Goal: Task Accomplishment & Management: Use online tool/utility

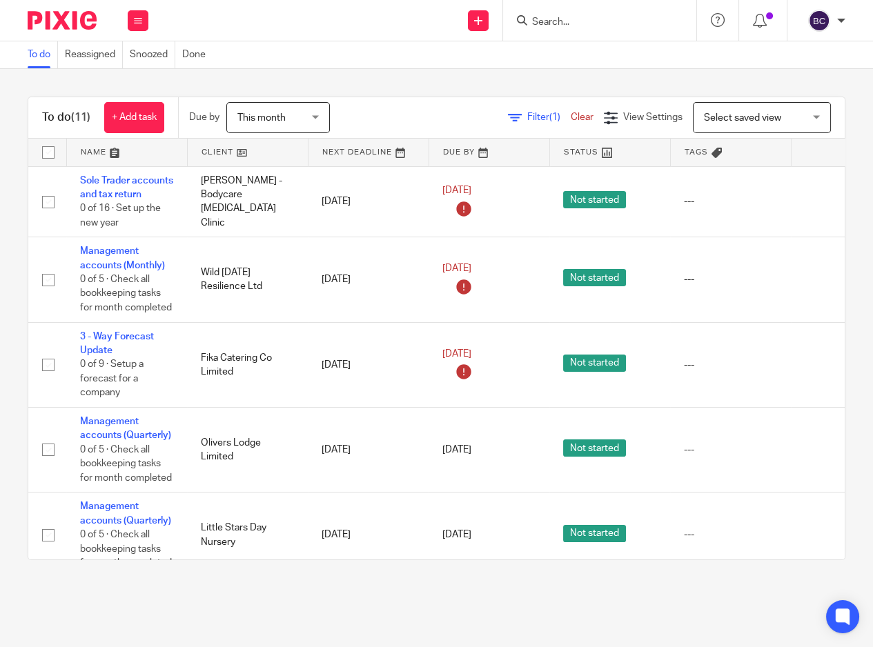
click at [544, 17] on input "Search" at bounding box center [593, 23] width 124 height 12
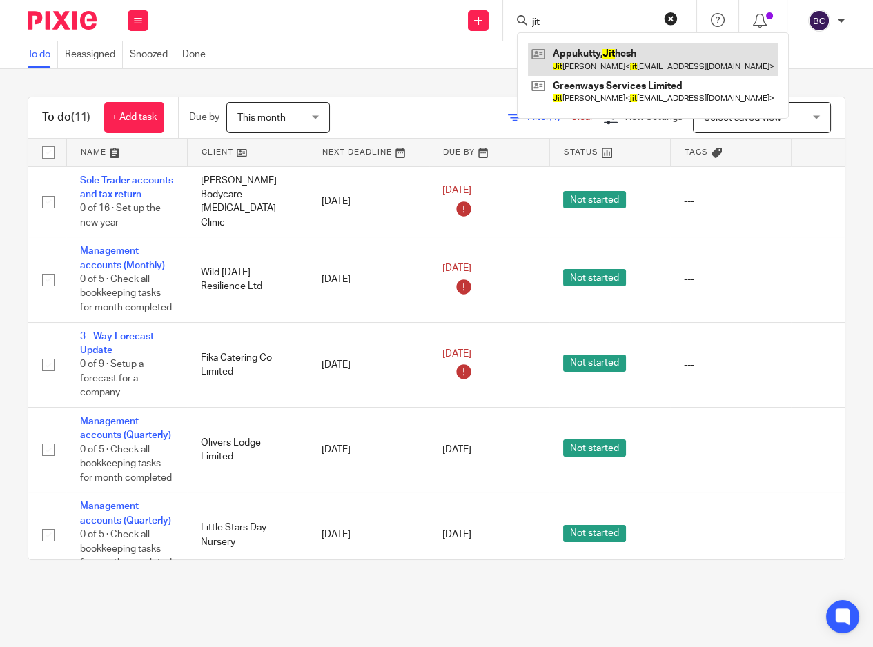
type input "jit"
click at [549, 49] on link at bounding box center [653, 59] width 250 height 32
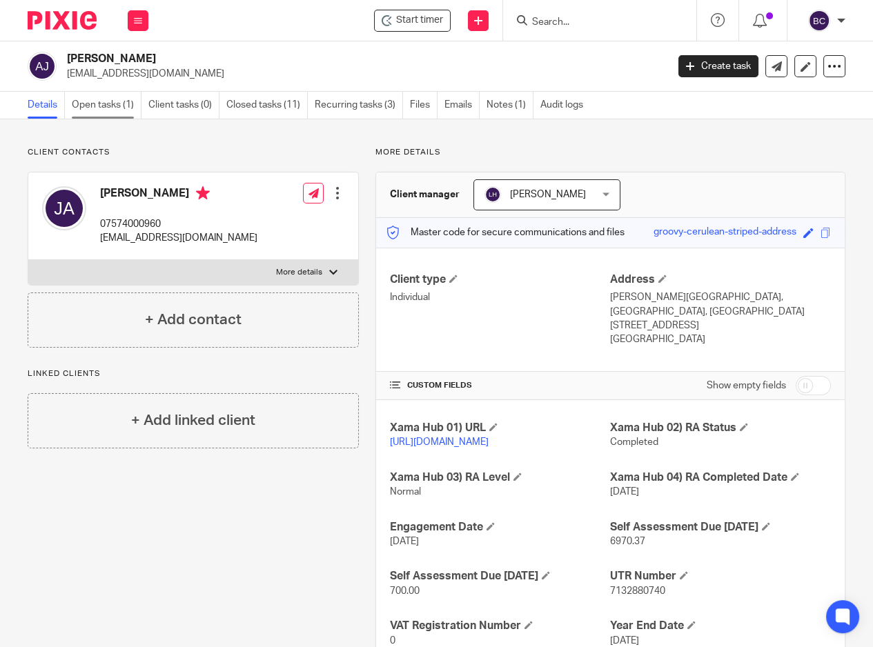
click at [79, 108] on link "Open tasks (1)" at bounding box center [107, 105] width 70 height 27
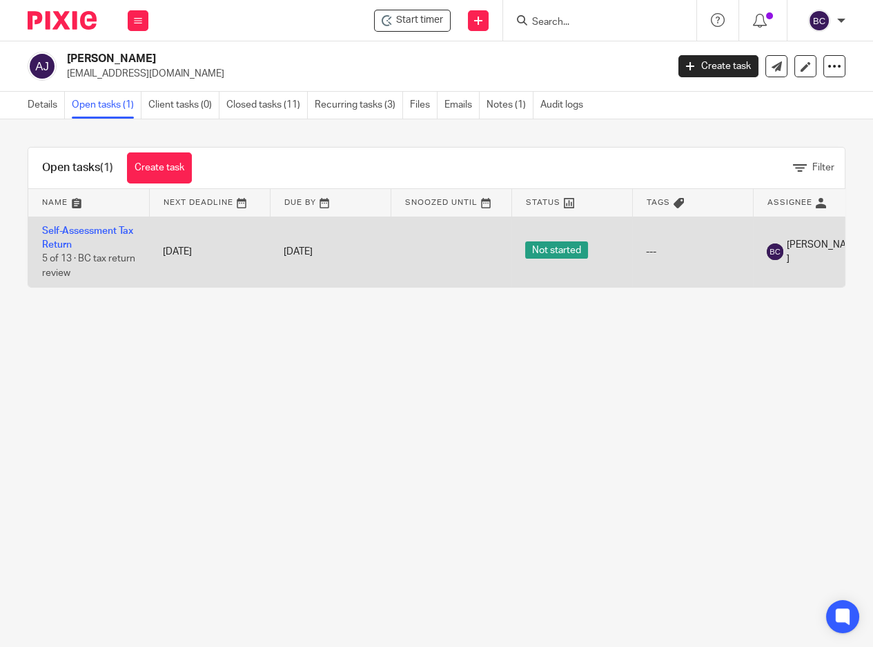
click at [110, 262] on td "Self-Assessment Tax Return 5 of 13 · BC tax return review" at bounding box center [88, 252] width 121 height 70
click at [72, 233] on link "Self-Assessment Tax Return" at bounding box center [87, 237] width 91 height 23
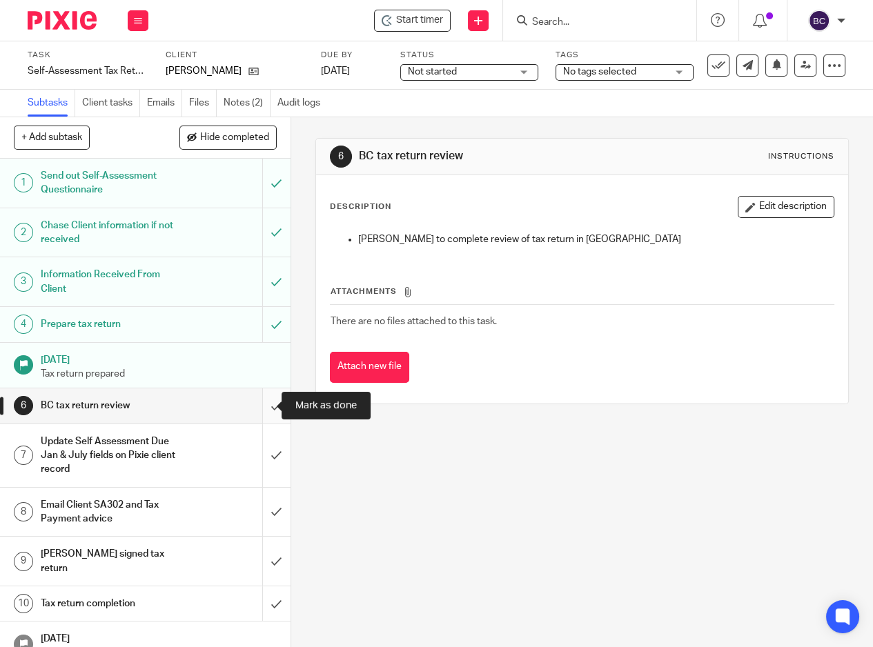
click at [251, 403] on input "submit" at bounding box center [145, 406] width 291 height 35
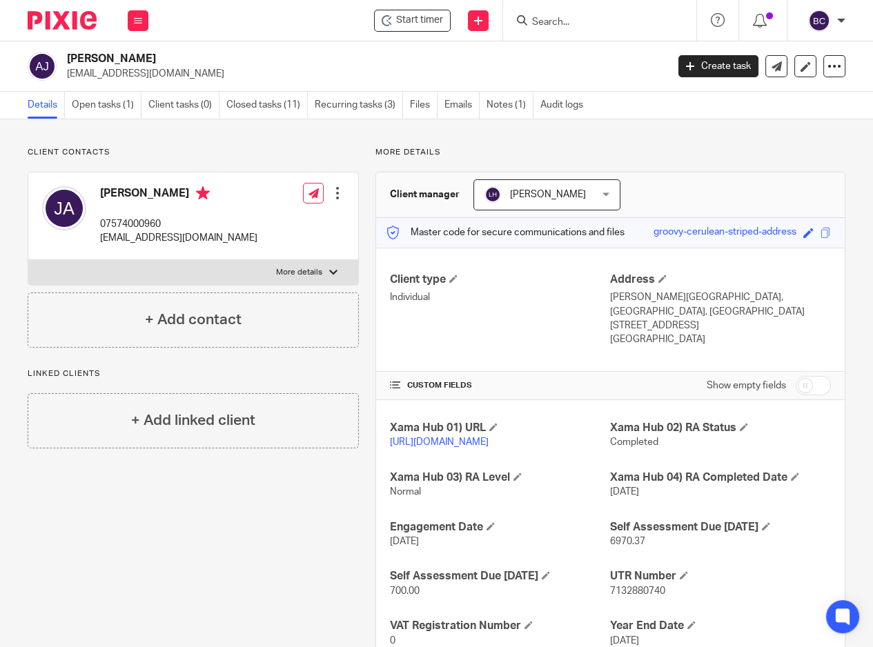
scroll to position [50, 0]
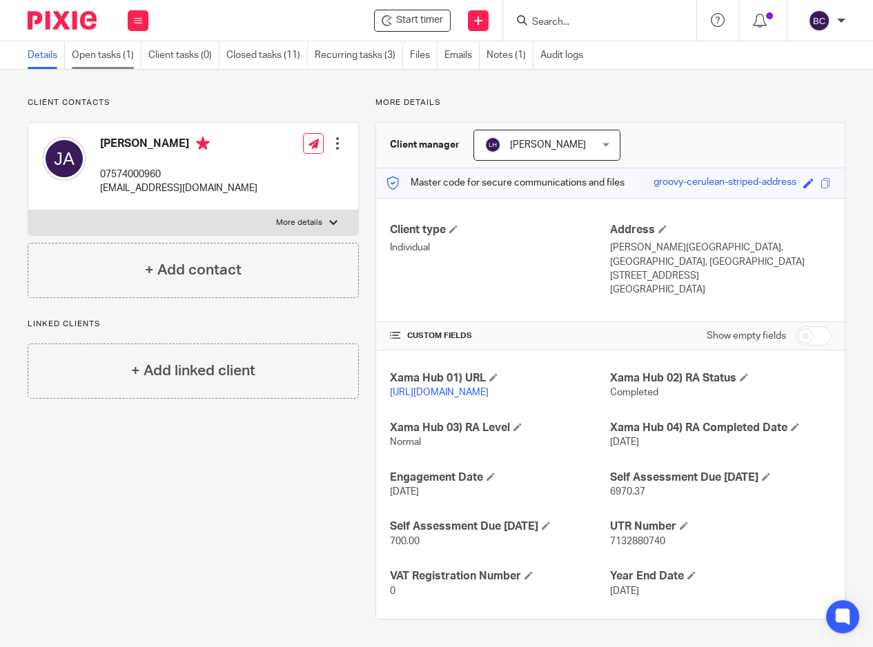
click at [114, 59] on link "Open tasks (1)" at bounding box center [107, 55] width 70 height 27
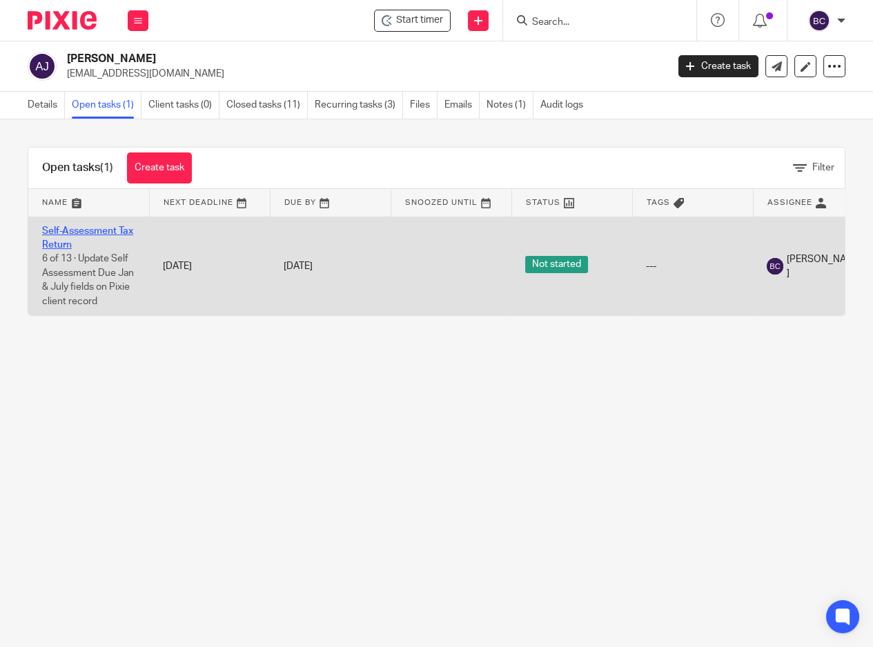
click at [93, 233] on link "Self-Assessment Tax Return" at bounding box center [87, 237] width 91 height 23
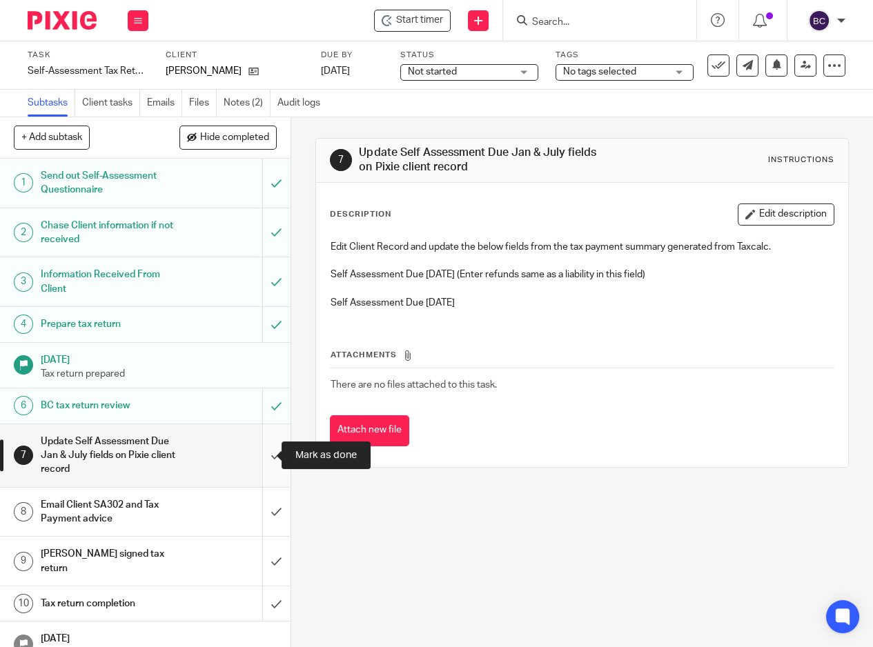
click at [262, 448] on input "submit" at bounding box center [145, 455] width 291 height 63
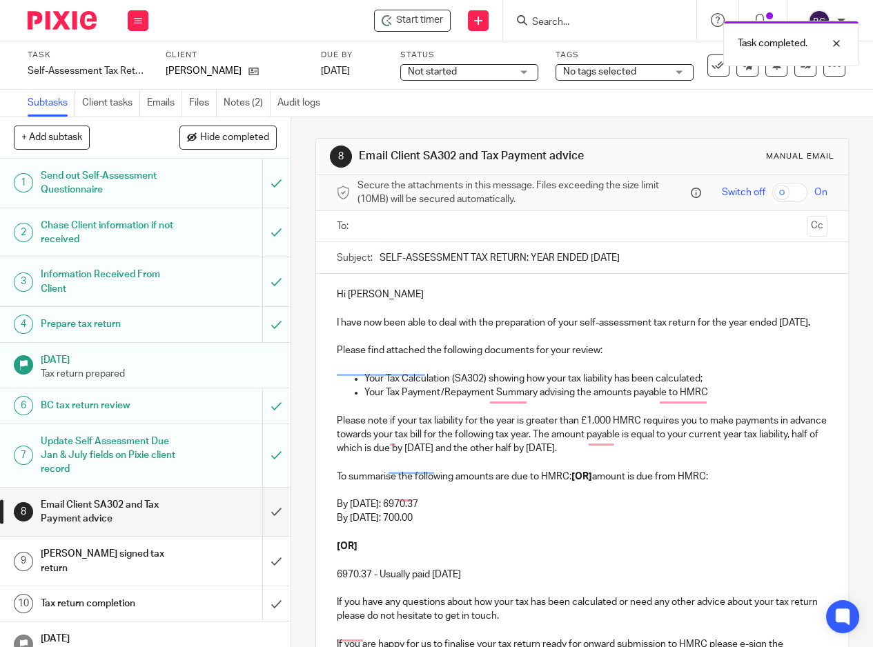
click at [642, 266] on input "SELF-ASSESSMENT TAX RETURN: YEAR ENDED [DATE]" at bounding box center [604, 257] width 448 height 31
type input "SELF-ASSESSMENT TAX RETURN: YEAR ENDED [DATE]"
click at [364, 230] on input "text" at bounding box center [581, 227] width 439 height 16
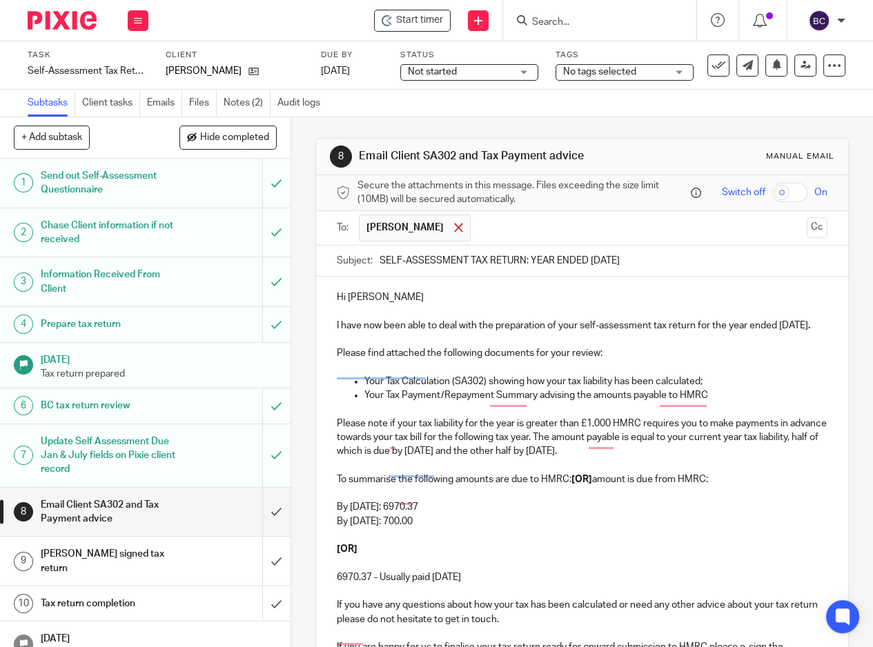
click at [465, 236] on div at bounding box center [459, 227] width 16 height 21
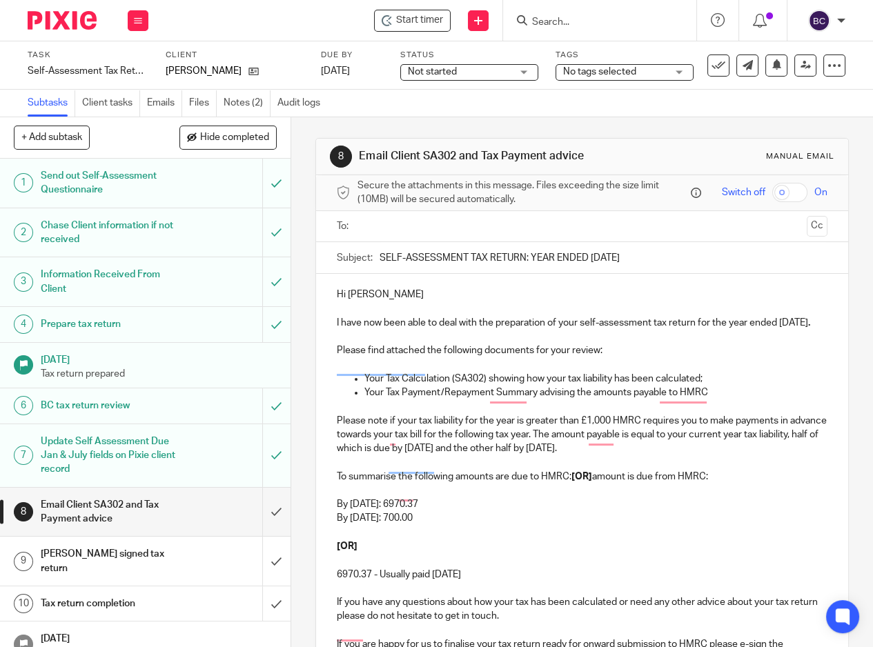
click at [465, 235] on input "text" at bounding box center [581, 227] width 439 height 16
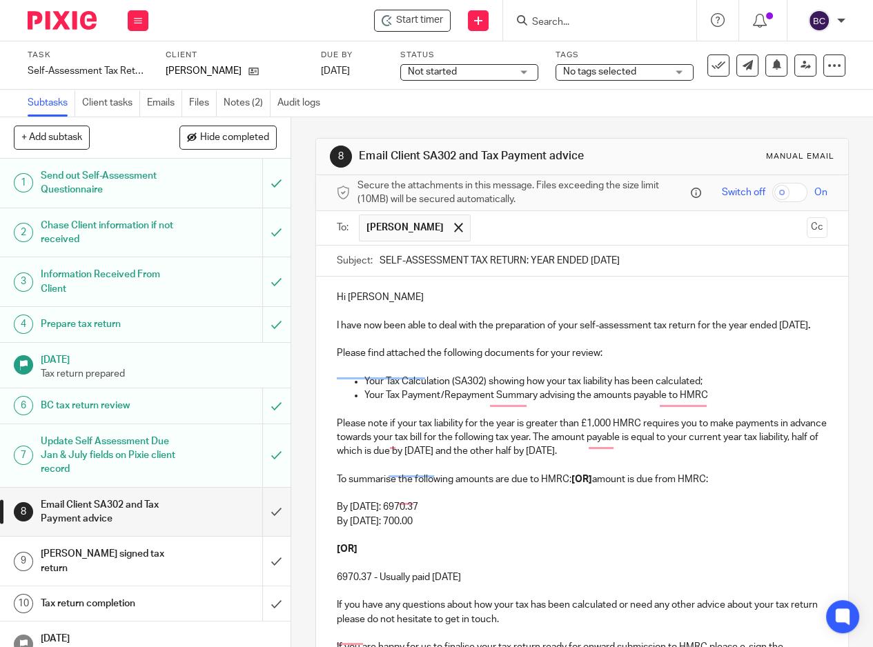
click at [681, 514] on p "By 31st January 2026: 6970.37" at bounding box center [582, 507] width 491 height 14
click at [530, 487] on p "To summarise the following amounts are due to HMRC: [OR] amount is due from HMR…" at bounding box center [582, 480] width 491 height 14
click at [569, 487] on p "To summarise the following amounts are due to HMRC: [OR] amount is due from HMR…" at bounding box center [582, 480] width 491 height 14
click at [567, 487] on p "To summarise the following amounts are due to HMRC: [OR] amount is due from HMR…" at bounding box center [582, 480] width 491 height 14
drag, startPoint x: 565, startPoint y: 501, endPoint x: 672, endPoint y: 511, distance: 108.2
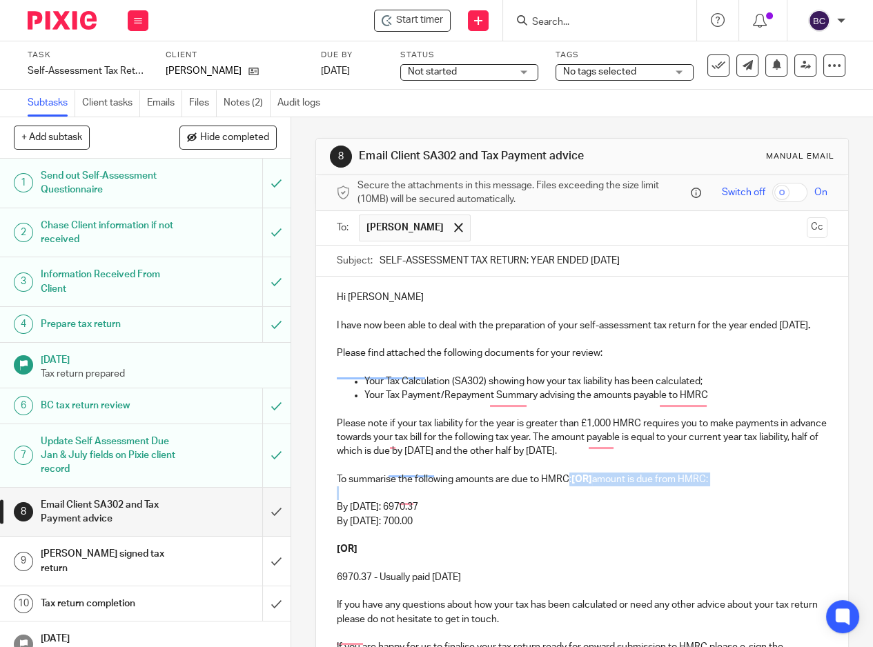
click at [672, 511] on div "Hi Jithesh I have now been able to deal with the preparation of your self-asses…" at bounding box center [582, 589] width 532 height 625
click at [545, 514] on p "By 31st January 2026: 6970.37" at bounding box center [582, 507] width 491 height 14
drag, startPoint x: 498, startPoint y: 593, endPoint x: 331, endPoint y: 444, distance: 223.8
click at [331, 444] on div "Hi Jithesh I have now been able to deal with the preparation of your self-asses…" at bounding box center [582, 589] width 532 height 625
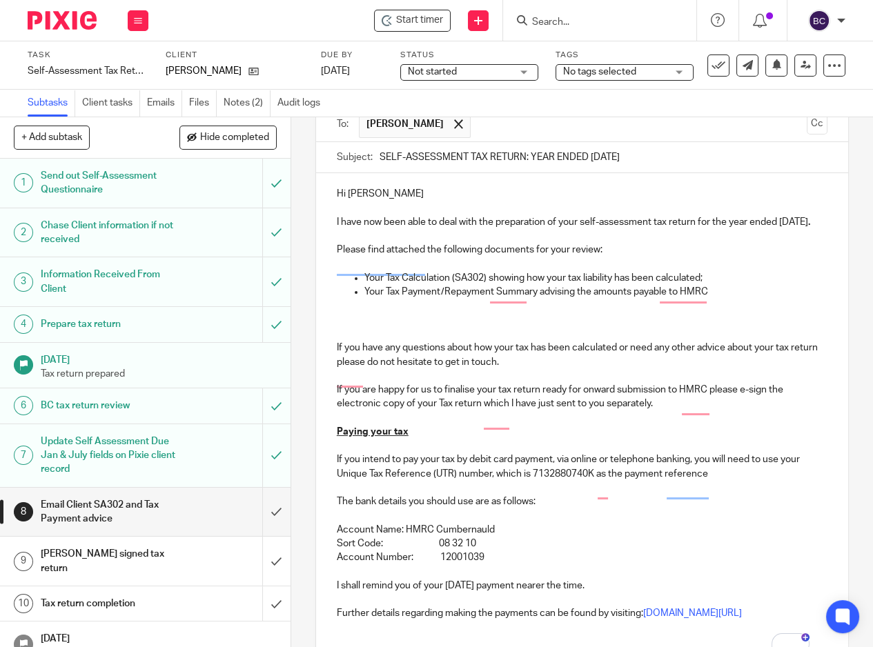
scroll to position [244, 0]
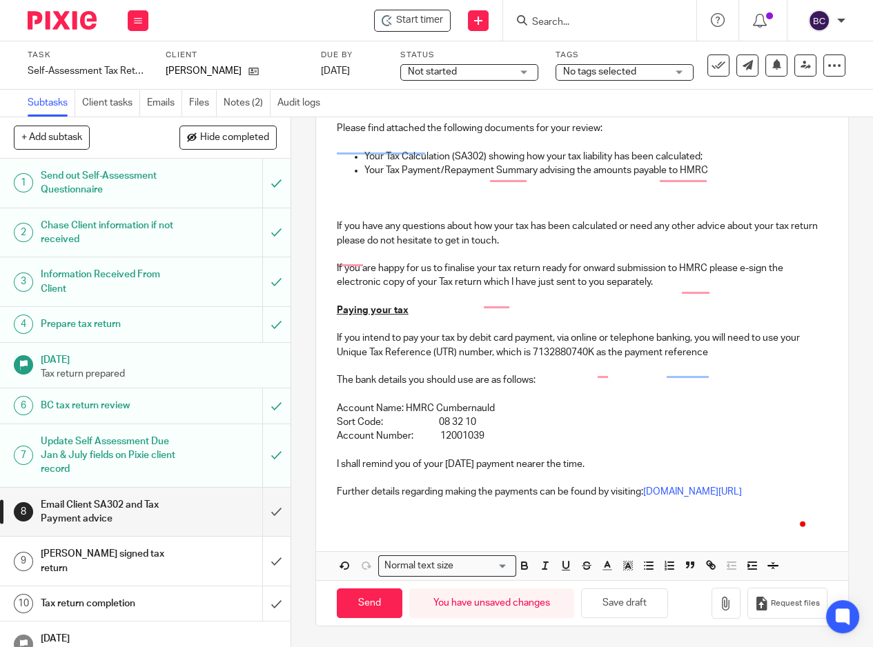
drag, startPoint x: 329, startPoint y: 464, endPoint x: 605, endPoint y: 463, distance: 276.0
click at [605, 463] on div "Hi Jithesh I have now been able to deal with the preparation of your self-asses…" at bounding box center [582, 288] width 532 height 472
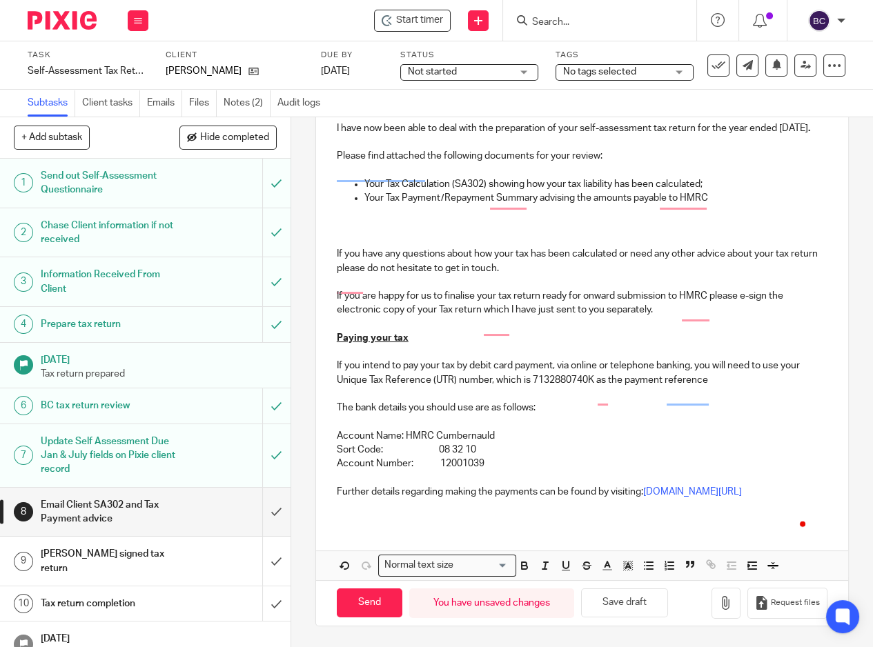
scroll to position [215, 0]
click at [693, 378] on p "If you intend to pay your tax by debit card payment, via online or telephone ba…" at bounding box center [582, 373] width 491 height 28
click at [364, 225] on p "To enrich screen reader interactions, please activate Accessibility in Grammarl…" at bounding box center [582, 226] width 491 height 14
click at [719, 601] on icon "button" at bounding box center [726, 603] width 14 height 14
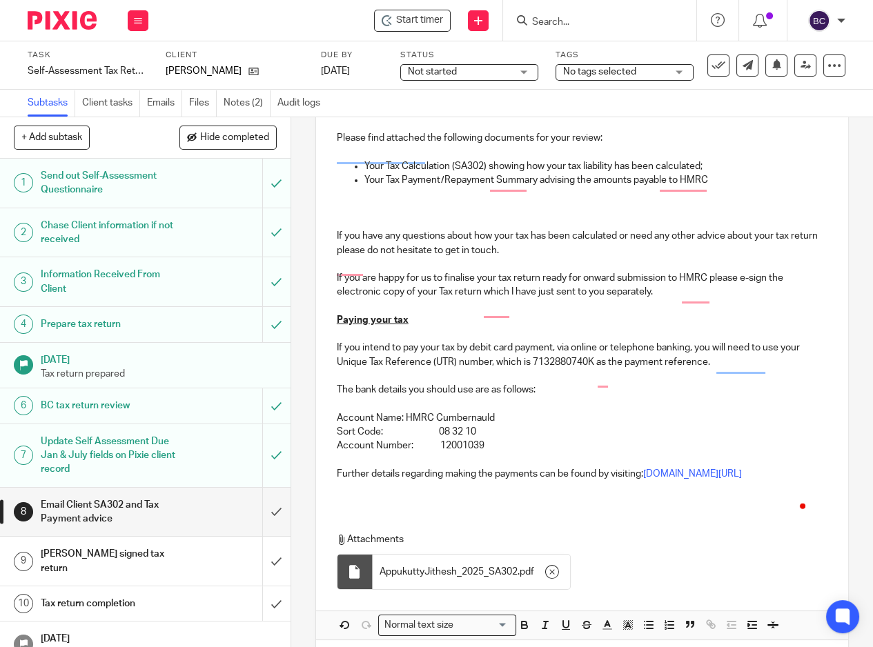
scroll to position [293, 0]
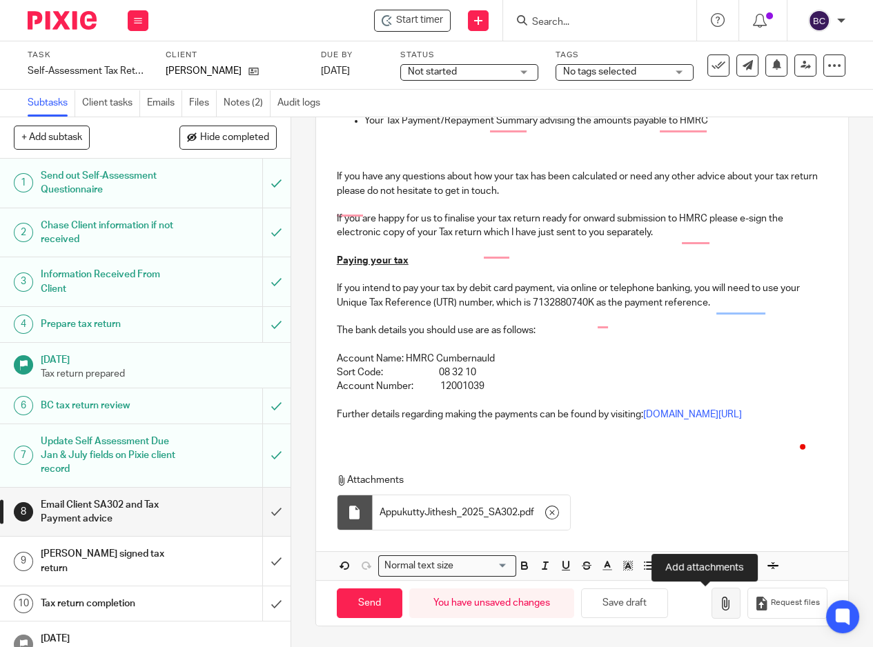
click at [716, 596] on button "button" at bounding box center [726, 603] width 29 height 31
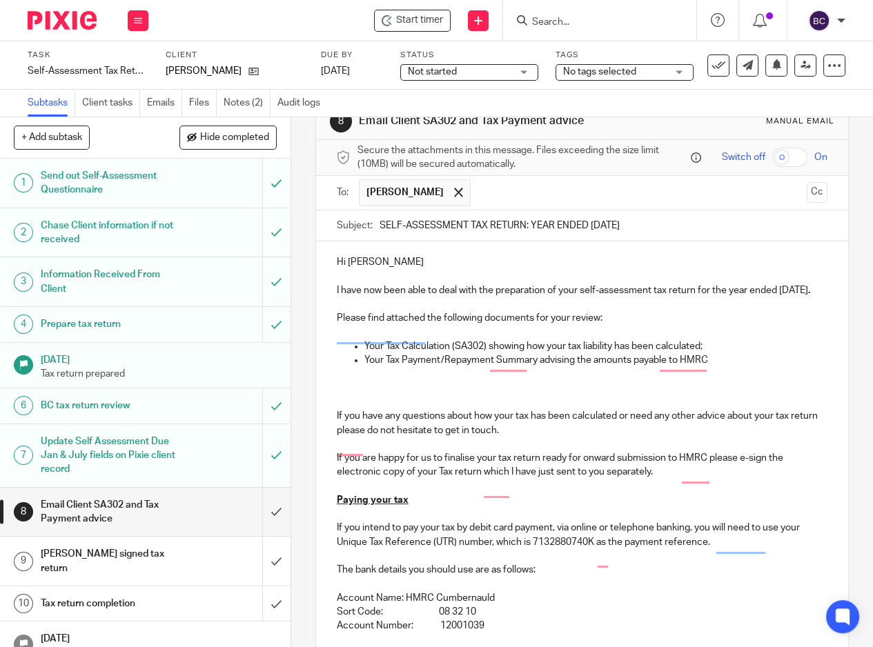
scroll to position [0, 0]
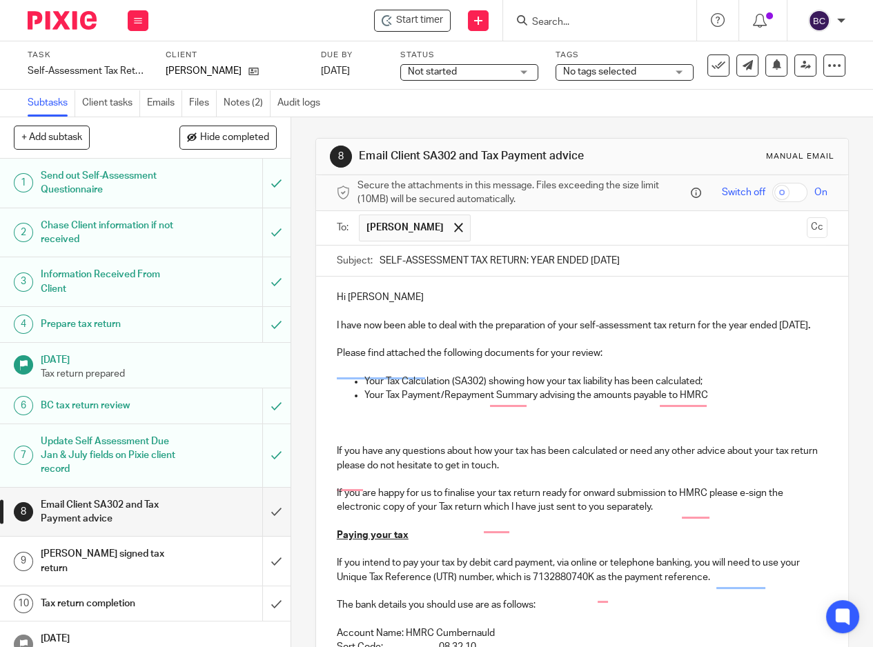
click at [353, 417] on p "To enrich screen reader interactions, please activate Accessibility in Grammarl…" at bounding box center [582, 410] width 491 height 14
click at [340, 431] on p "To enrich screen reader interactions, please activate Accessibility in Grammarl…" at bounding box center [582, 424] width 491 height 14
click at [371, 431] on p "To enrich screen reader interactions, please activate Accessibility in Grammarl…" at bounding box center [582, 424] width 491 height 14
click at [400, 431] on p "As you will see there is an amount payable of £1,342" at bounding box center [582, 424] width 491 height 14
click at [397, 431] on p "As you will see there is an amount payable of £1,342" at bounding box center [582, 424] width 491 height 14
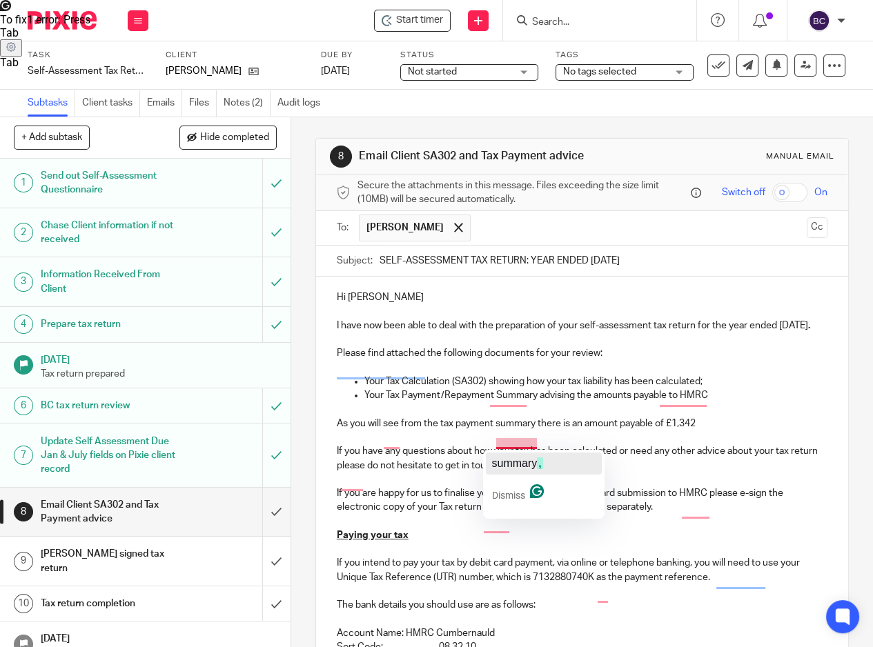
click at [520, 458] on span "summary" at bounding box center [514, 464] width 46 height 12
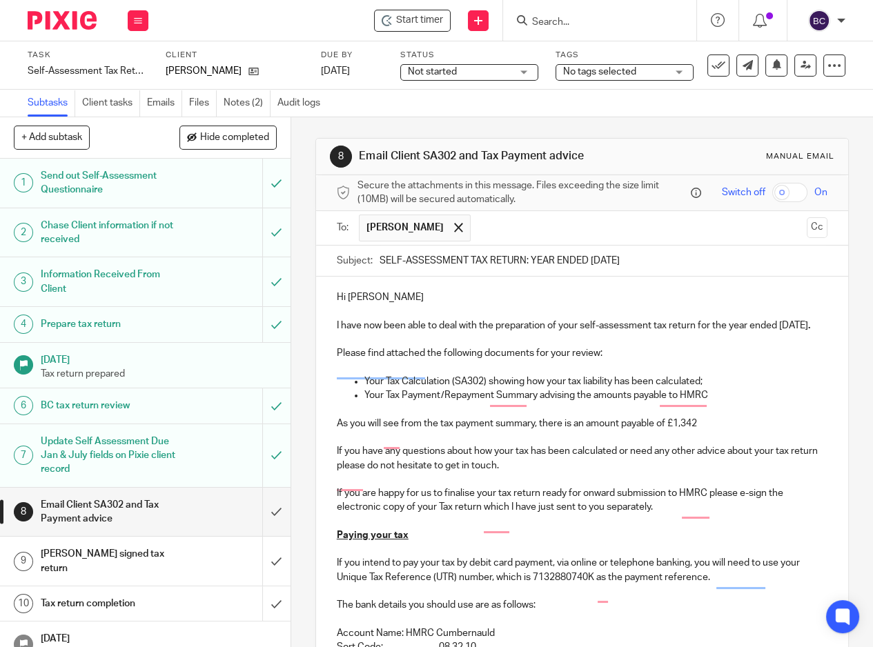
click at [703, 431] on p "As you will see from the tax payment summary, there is an amount payable of £1,…" at bounding box center [582, 424] width 491 height 14
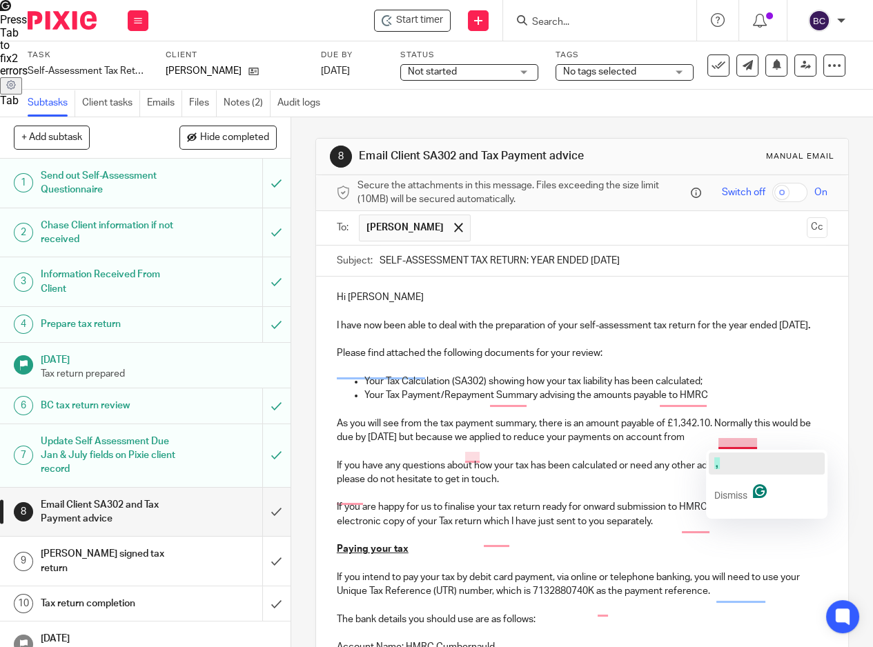
click at [734, 458] on button "," at bounding box center [767, 464] width 116 height 22
click at [761, 445] on p "As you will see from the tax payment summary, there is an amount payable of £1,…" at bounding box center [582, 431] width 491 height 28
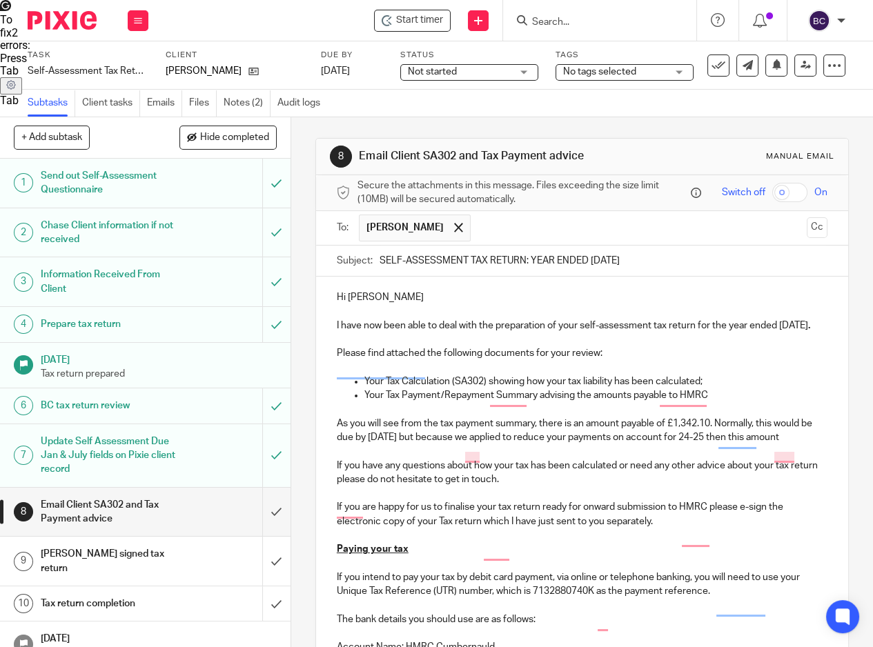
click at [563, 437] on p "As you will see from the tax payment summary, there is an amount payable of £1,…" at bounding box center [582, 431] width 491 height 28
click at [572, 443] on p "As you will see from the tax payment summary, there is an amount payable of £1,…" at bounding box center [582, 431] width 491 height 28
drag, startPoint x: 536, startPoint y: 439, endPoint x: 708, endPoint y: 442, distance: 172.6
click at [708, 442] on p "As you will see from the tax payment summary, there is an amount payable of £1,…" at bounding box center [582, 431] width 491 height 28
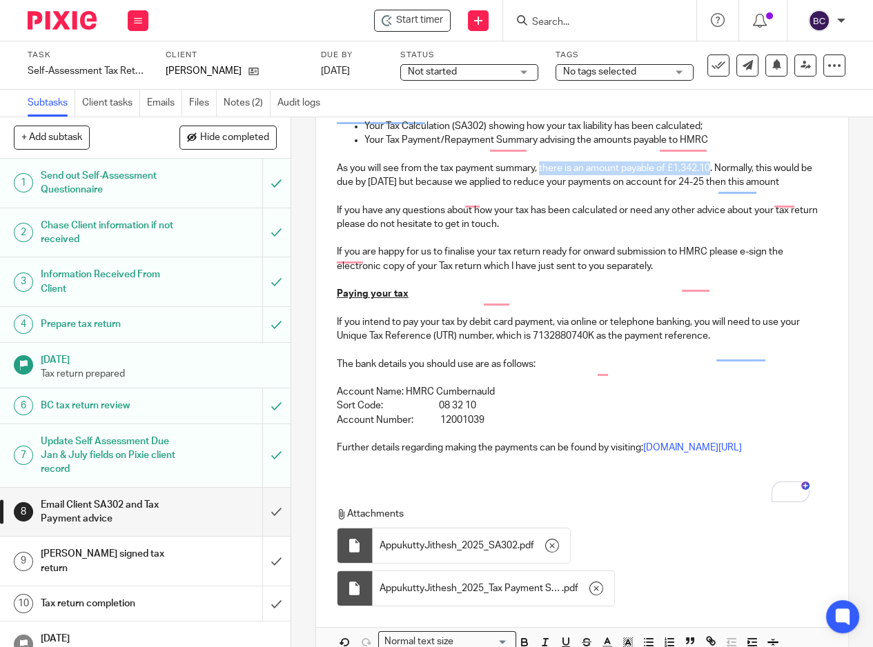
scroll to position [364, 0]
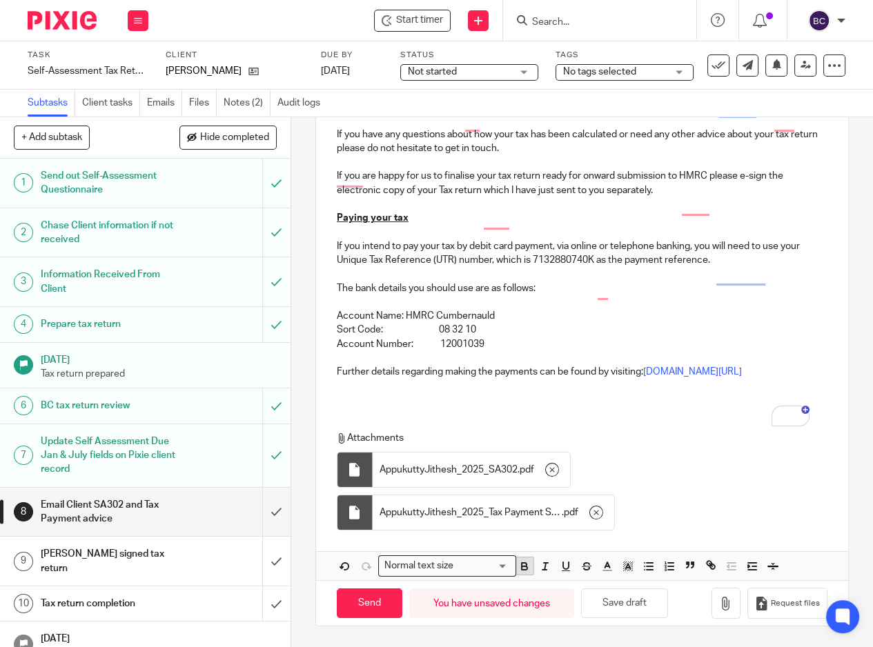
click at [524, 563] on icon "button" at bounding box center [524, 566] width 12 height 12
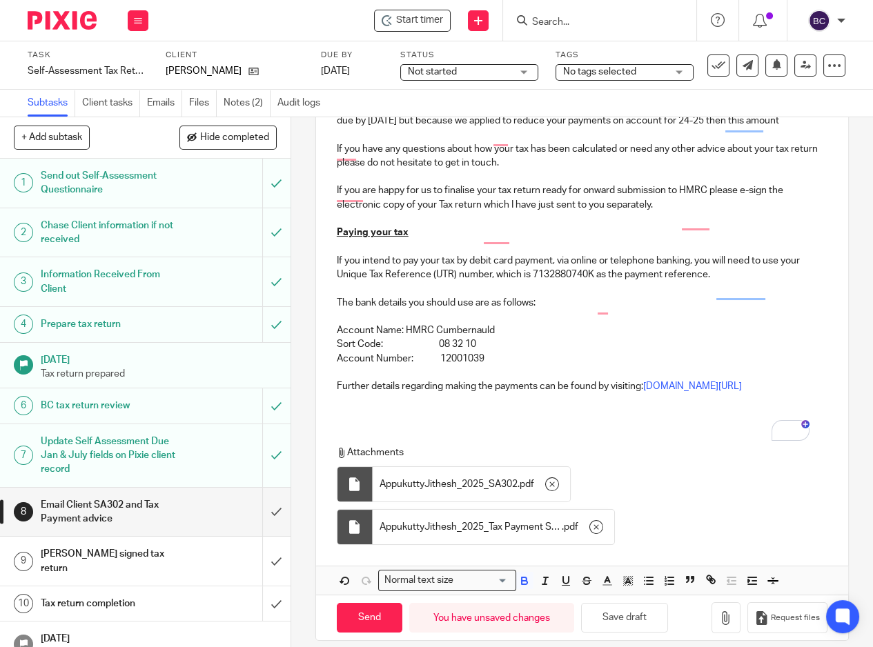
click at [585, 337] on p "Account Name: HMRC Cumbernauld" at bounding box center [582, 331] width 491 height 14
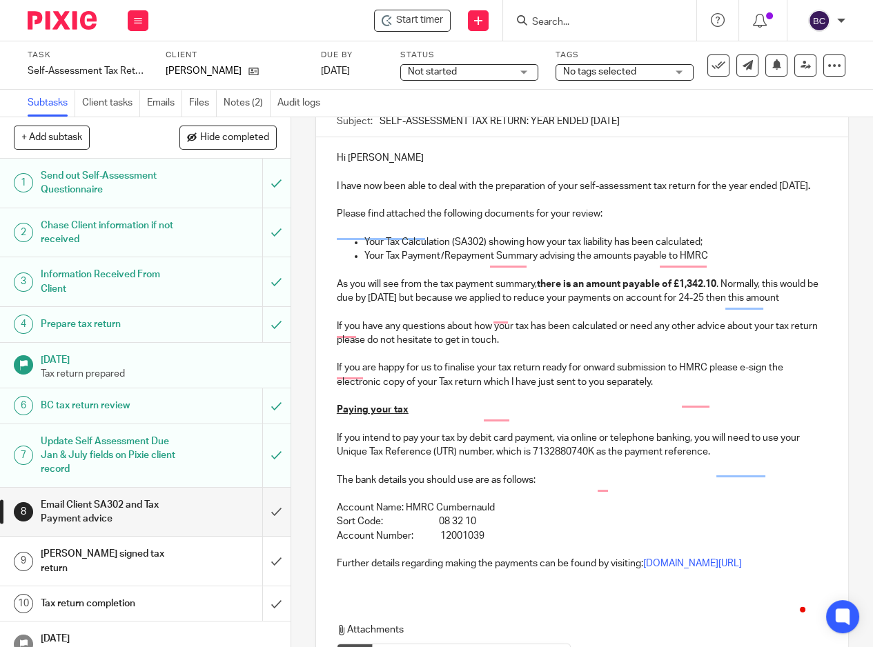
scroll to position [61, 0]
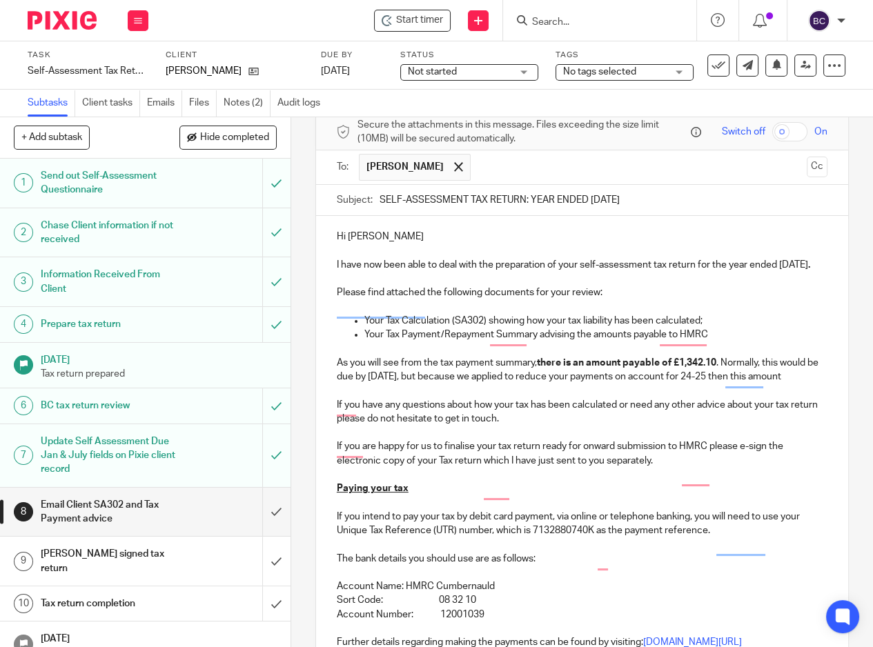
click at [421, 384] on p "As you will see from the tax payment summary, there is an amount payable of £1,…" at bounding box center [582, 370] width 491 height 28
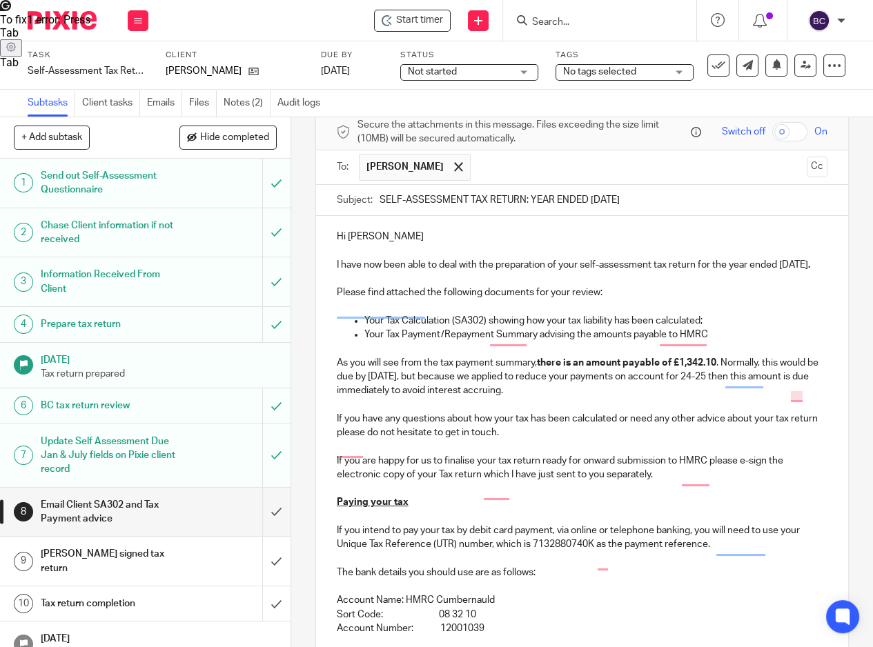
click at [353, 398] on p "As you will see from the tax payment summary, there is an amount payable of £1,…" at bounding box center [582, 377] width 491 height 42
click at [591, 398] on p "As you will see from the tax payment summary, there is an amount payable of £1,…" at bounding box center [582, 377] width 491 height 42
click at [767, 286] on p "To enrich screen reader interactions, please activate Accessibility in Grammarl…" at bounding box center [582, 279] width 491 height 14
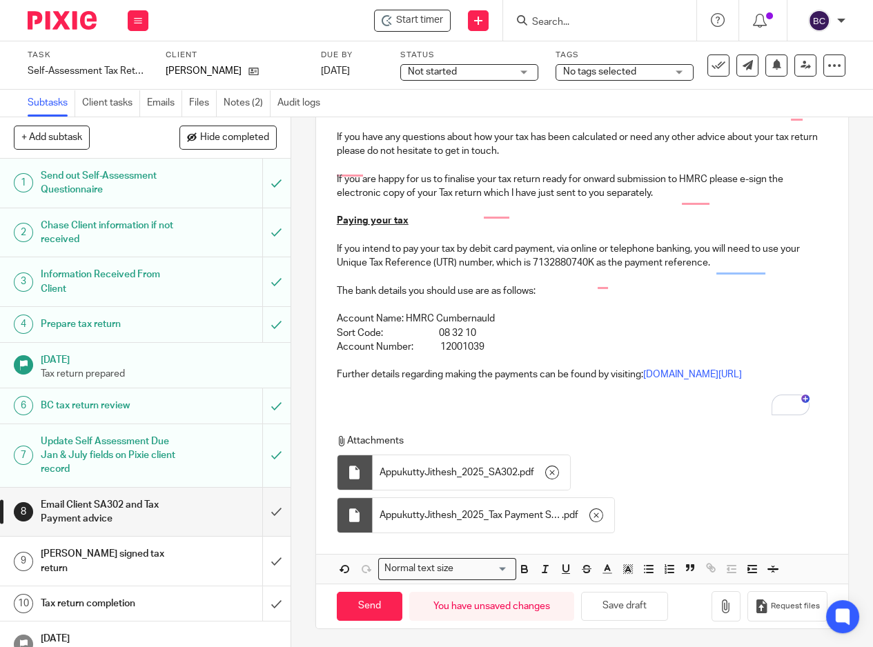
scroll to position [364, 0]
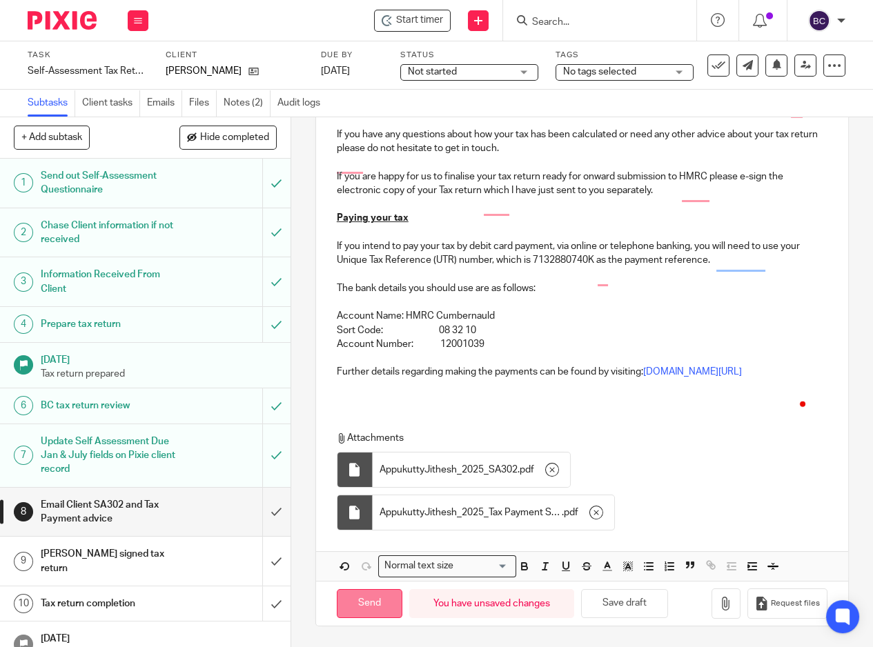
click at [349, 605] on input "Send" at bounding box center [370, 604] width 66 height 30
type input "Sent"
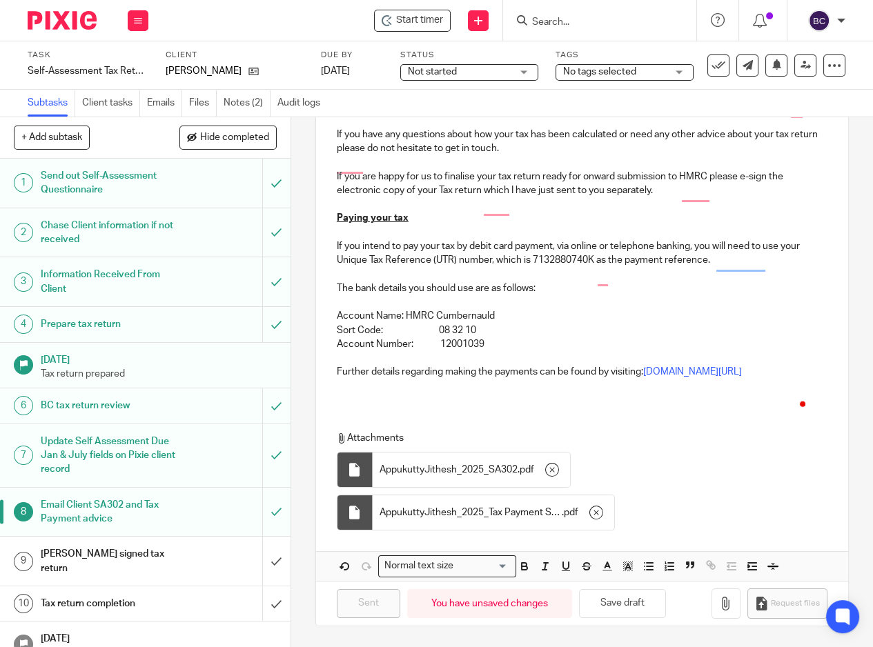
click at [544, 17] on input "Search" at bounding box center [593, 23] width 124 height 12
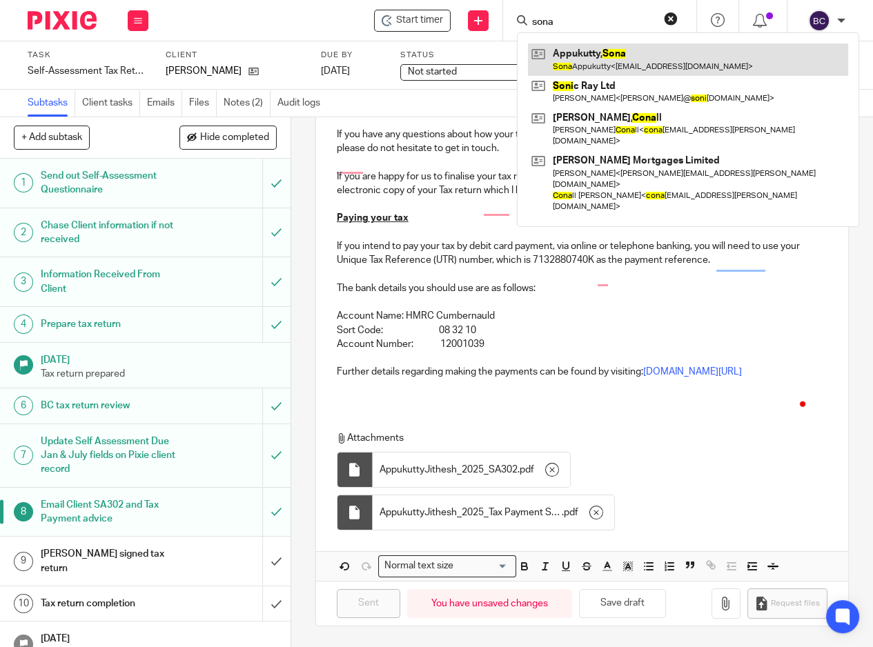
type input "sona"
click at [582, 48] on link at bounding box center [688, 59] width 320 height 32
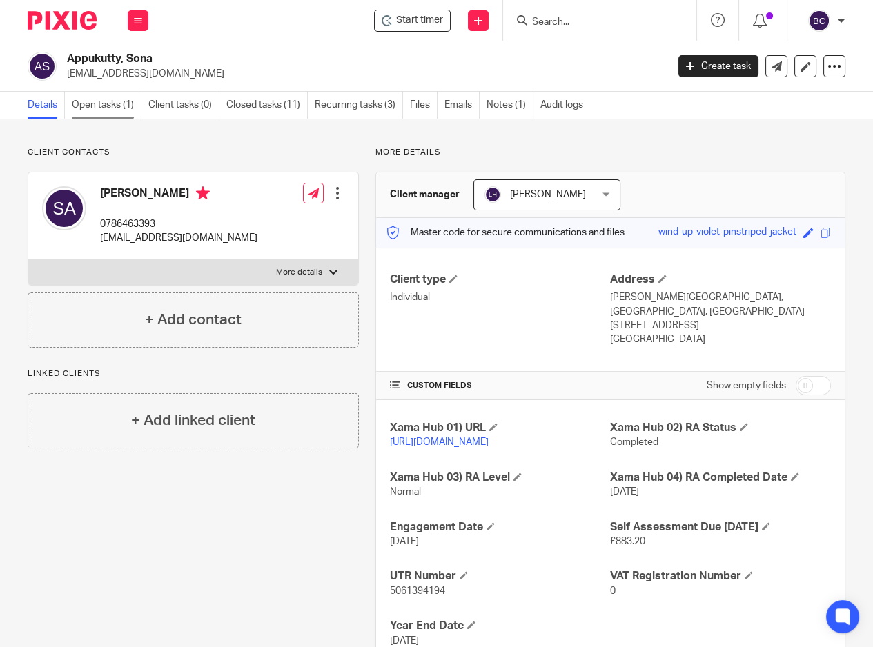
click at [100, 101] on link "Open tasks (1)" at bounding box center [107, 105] width 70 height 27
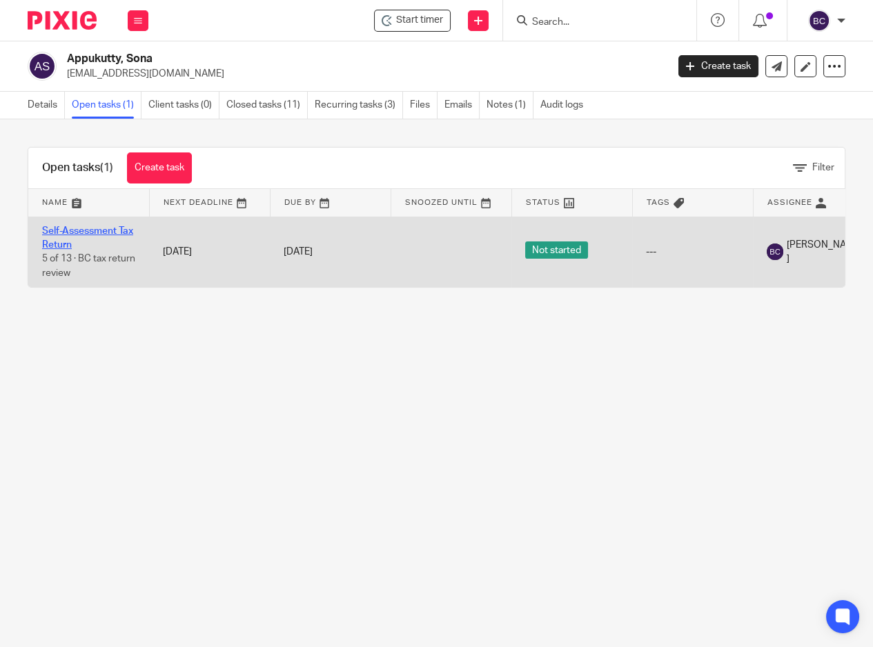
click at [90, 235] on link "Self-Assessment Tax Return" at bounding box center [87, 237] width 91 height 23
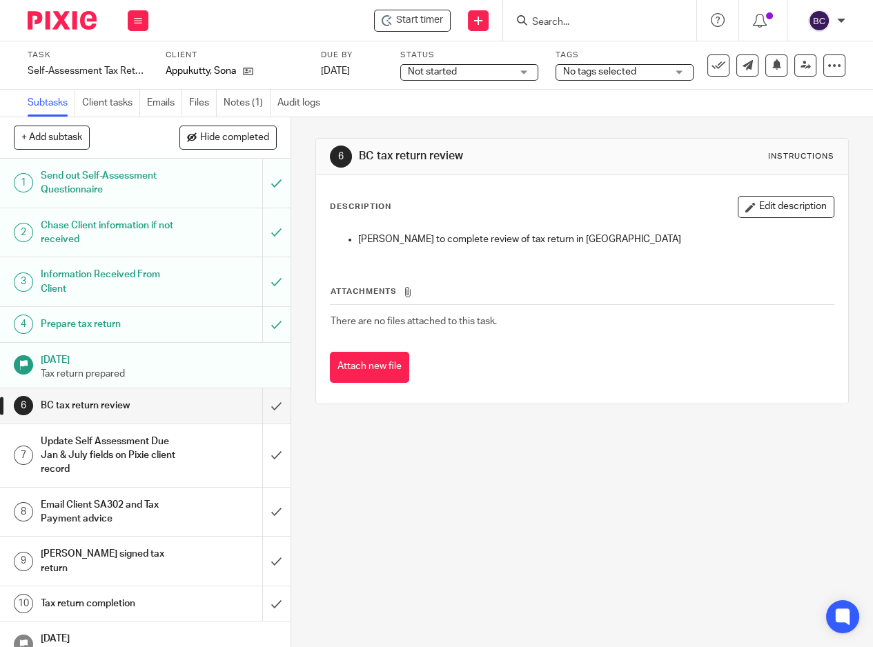
scroll to position [77, 0]
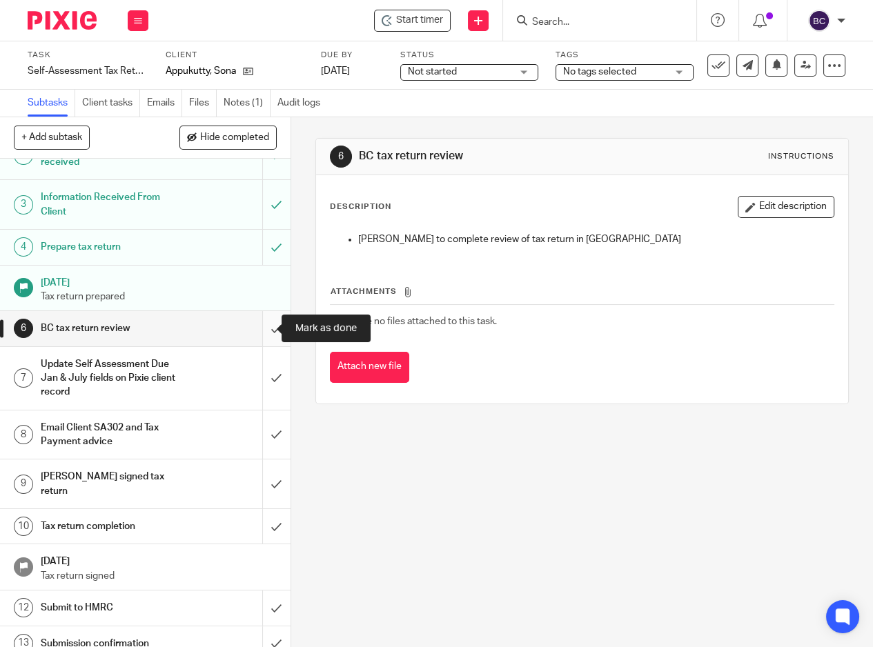
click at [256, 331] on input "submit" at bounding box center [145, 328] width 291 height 35
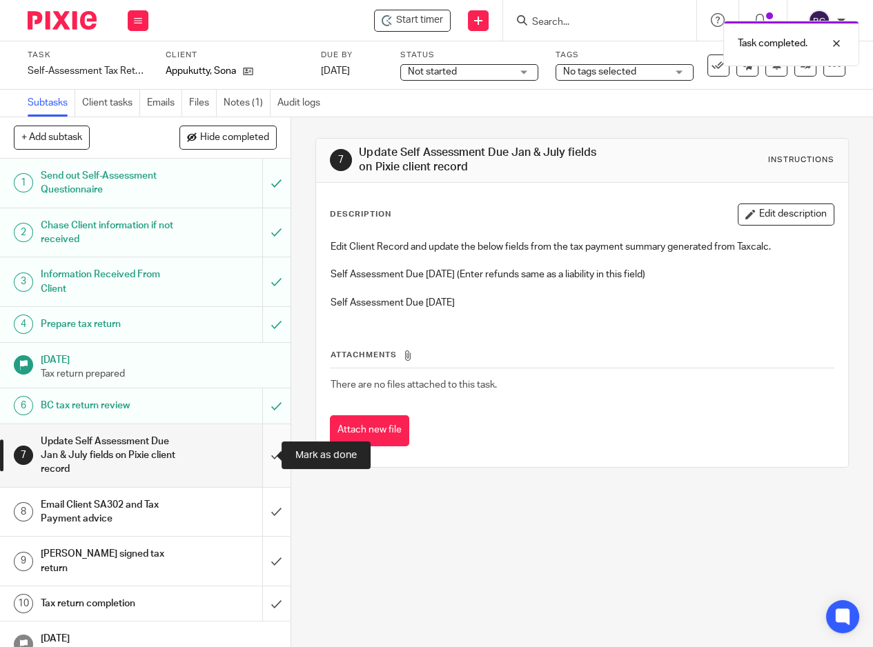
click at [252, 447] on input "submit" at bounding box center [145, 455] width 291 height 63
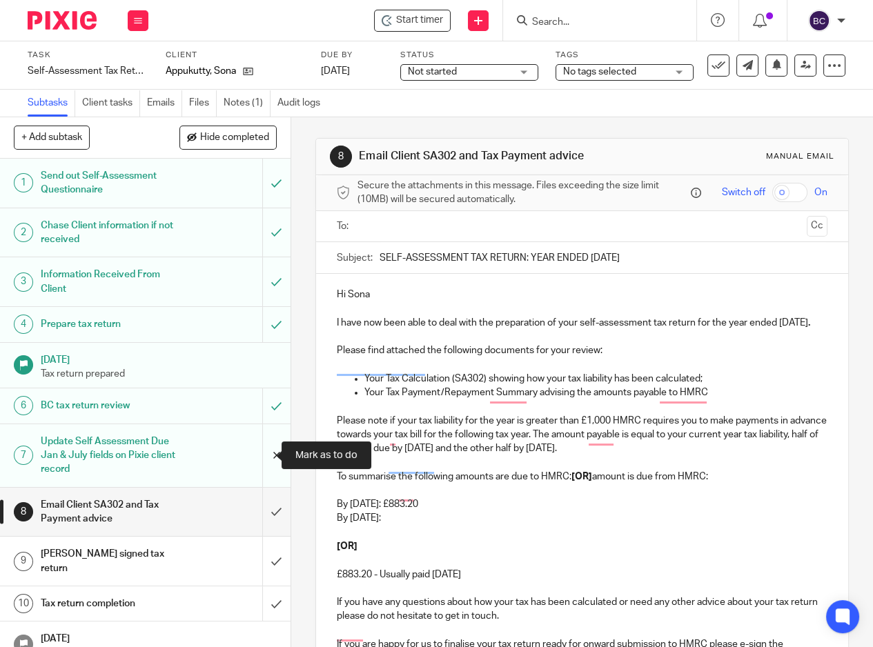
click at [259, 455] on input "submit" at bounding box center [145, 455] width 291 height 63
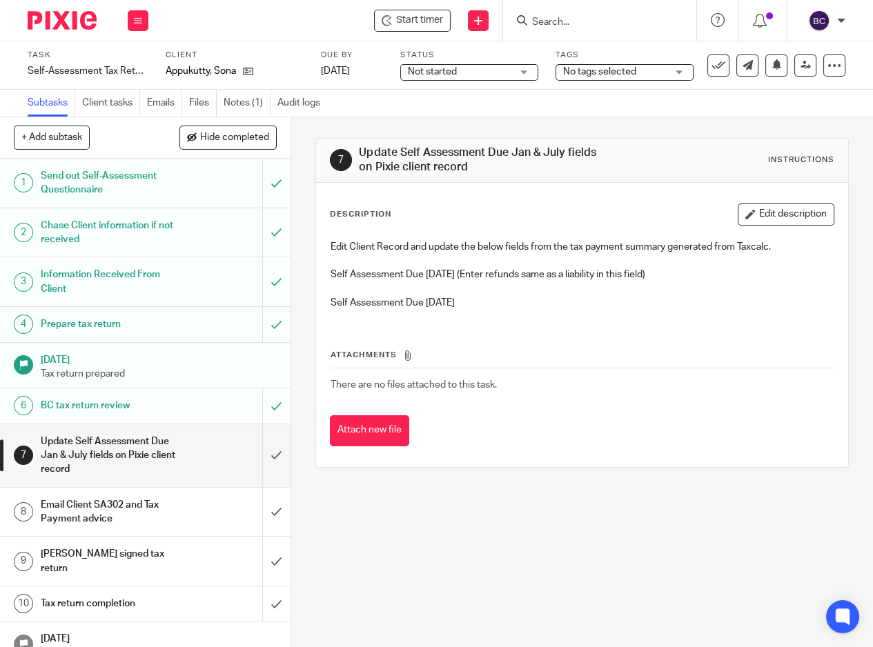
click at [244, 455] on link "7 Update Self Assessment Due Jan & July fields on Pixie client record" at bounding box center [131, 455] width 262 height 63
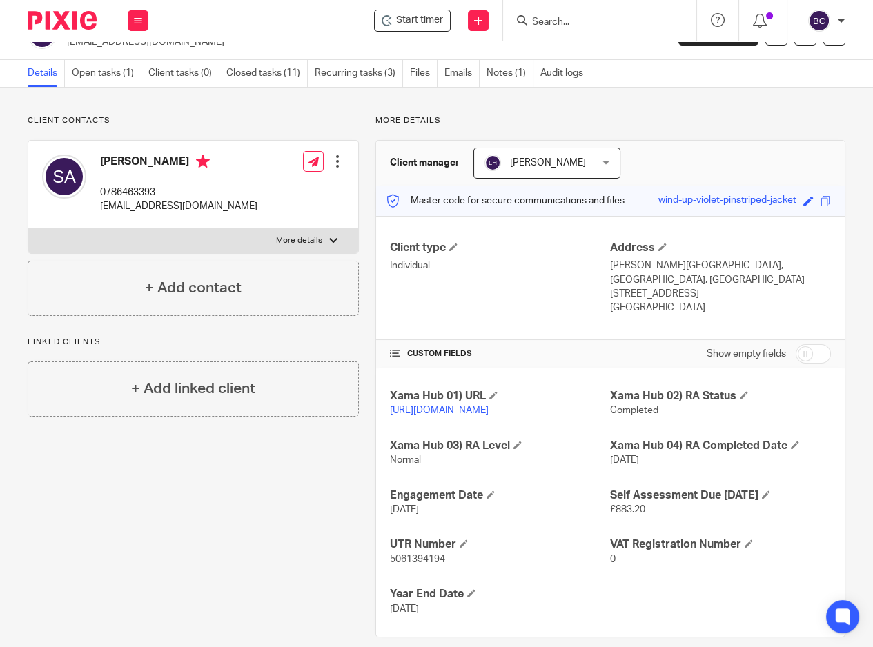
scroll to position [50, 0]
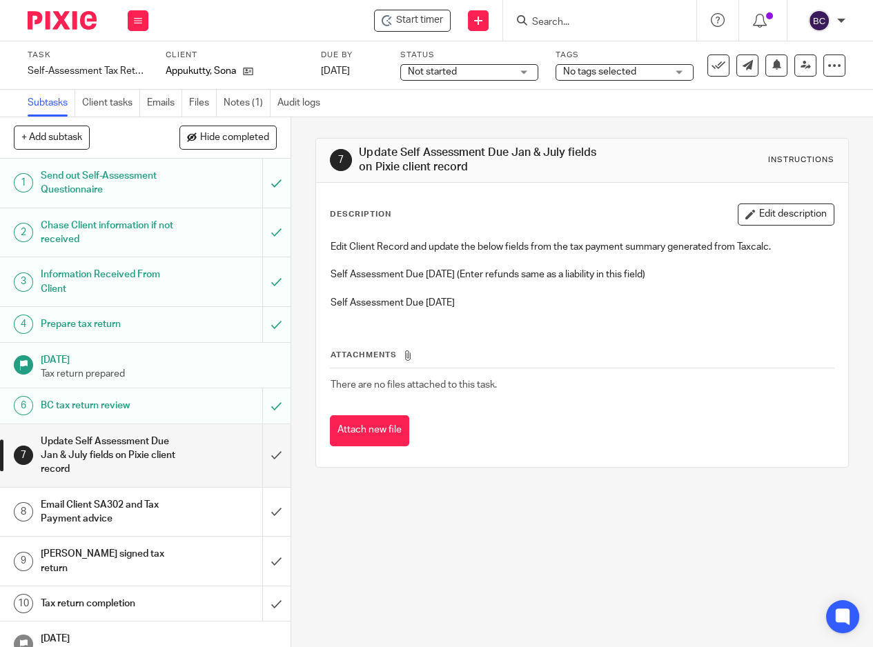
click at [182, 516] on div "Email Client SA302 and Tax Payment advice" at bounding box center [145, 512] width 208 height 35
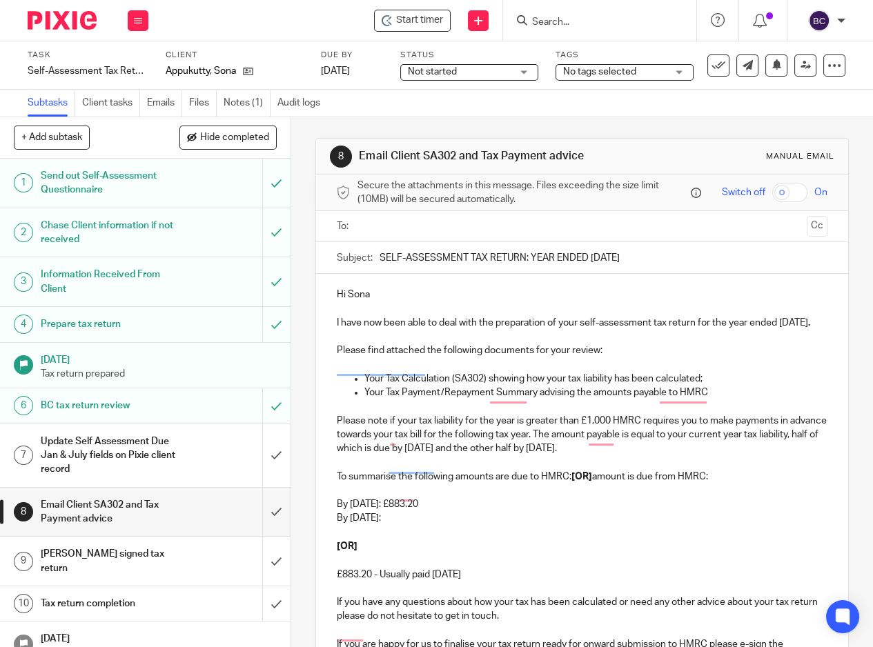
drag, startPoint x: 651, startPoint y: 262, endPoint x: 639, endPoint y: 266, distance: 12.4
click at [639, 266] on input "SELF-ASSESSMENT TAX RETURN: YEAR ENDED [DATE]" at bounding box center [604, 257] width 448 height 31
type input "SELF-ASSESSMENT TAX RETURN: YEAR ENDED [DATE]"
click at [576, 230] on input "text" at bounding box center [581, 227] width 439 height 16
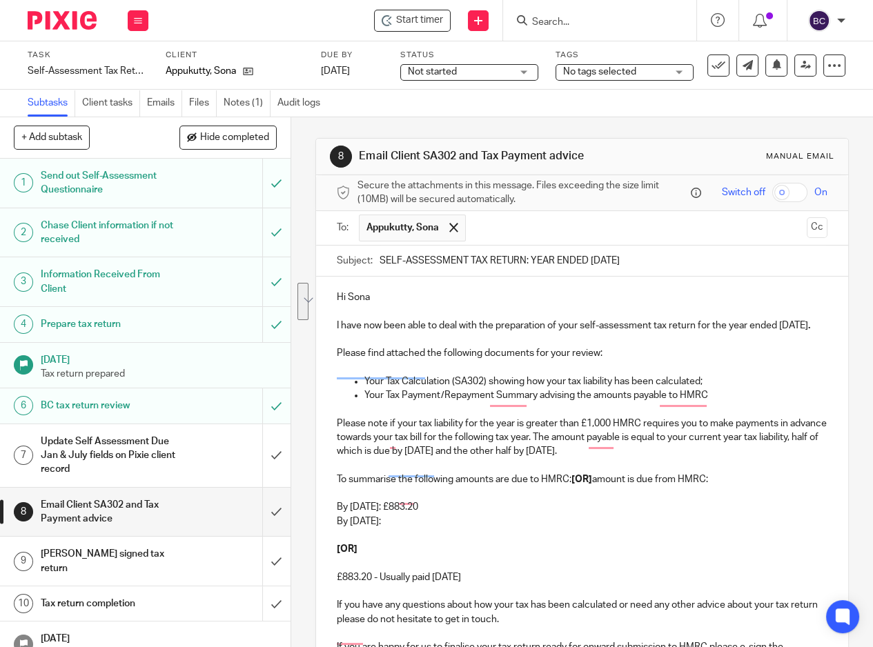
drag, startPoint x: 333, startPoint y: 440, endPoint x: 710, endPoint y: 473, distance: 378.3
click at [710, 459] on p "Please note if your tax liability for the year is greater than £1,000 HMRC requ…" at bounding box center [582, 438] width 491 height 42
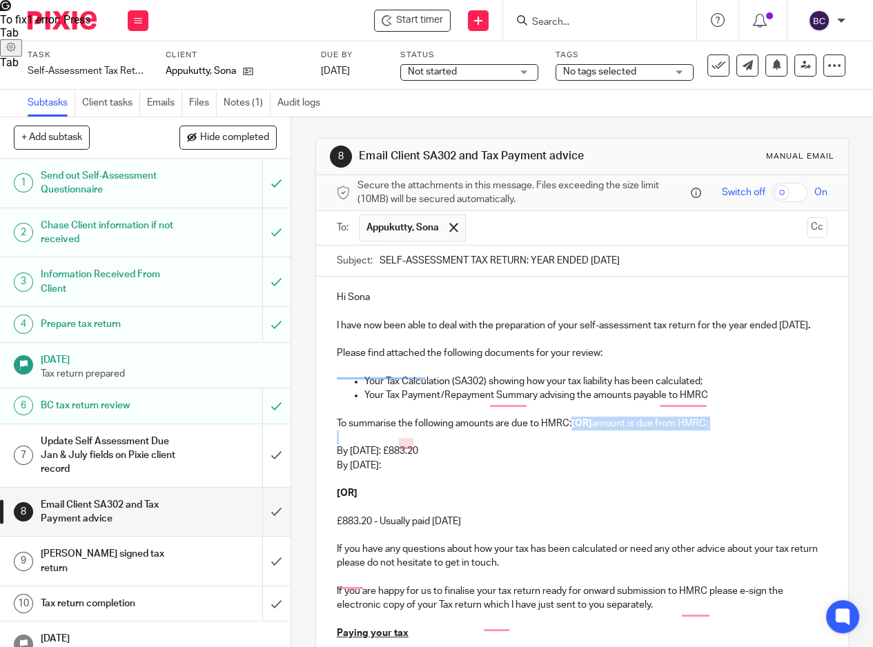
drag, startPoint x: 570, startPoint y: 444, endPoint x: 691, endPoint y: 453, distance: 121.7
click at [691, 453] on div "Hi Sona I have now been able to deal with the preparation of your self-assessme…" at bounding box center [582, 561] width 532 height 569
drag, startPoint x: 417, startPoint y: 484, endPoint x: 331, endPoint y: 484, distance: 85.6
click at [337, 473] on p "By 31st July 2026:" at bounding box center [582, 466] width 491 height 14
click at [380, 473] on p "To enrich screen reader interactions, please activate Accessibility in Grammarl…" at bounding box center [582, 466] width 491 height 14
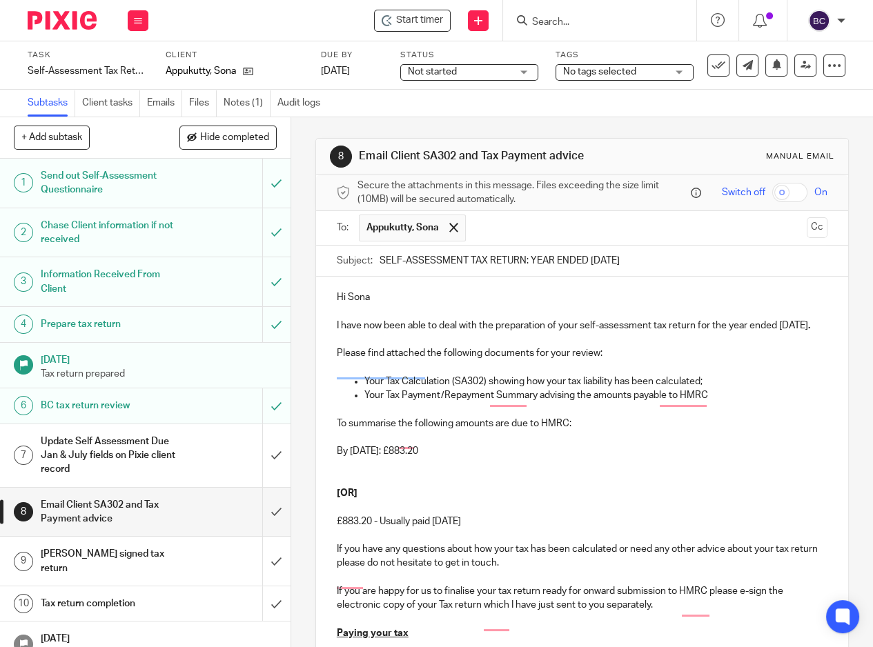
drag, startPoint x: 435, startPoint y: 469, endPoint x: 484, endPoint y: 468, distance: 49.7
click at [484, 458] on p "By 31st January 2026: £883.20" at bounding box center [582, 451] width 491 height 14
drag, startPoint x: 502, startPoint y: 540, endPoint x: 356, endPoint y: 500, distance: 151.5
click at [356, 500] on div "Hi Sona I have now been able to deal with the preparation of your self-assessme…" at bounding box center [582, 561] width 532 height 569
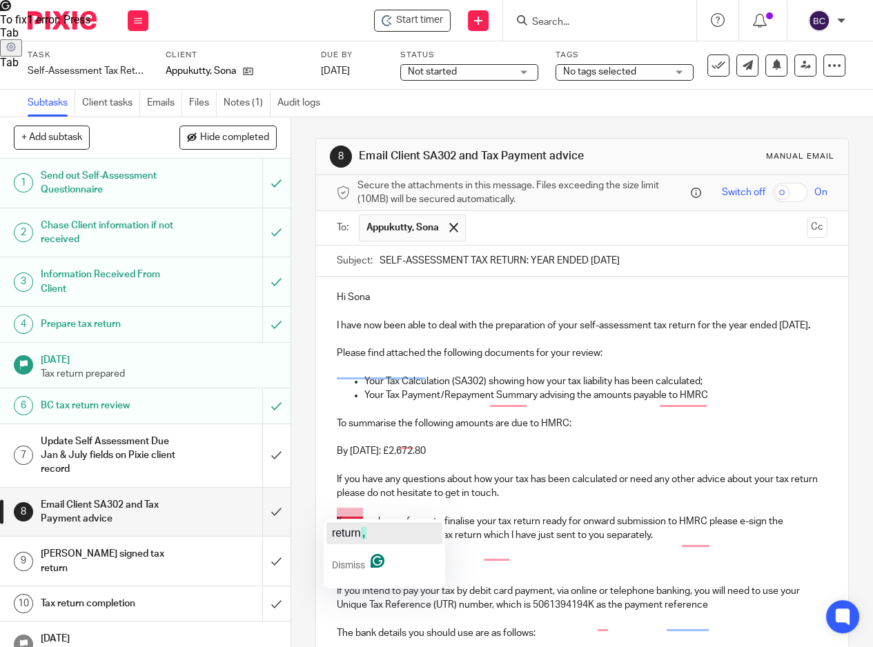
click at [345, 527] on span "return" at bounding box center [346, 533] width 29 height 12
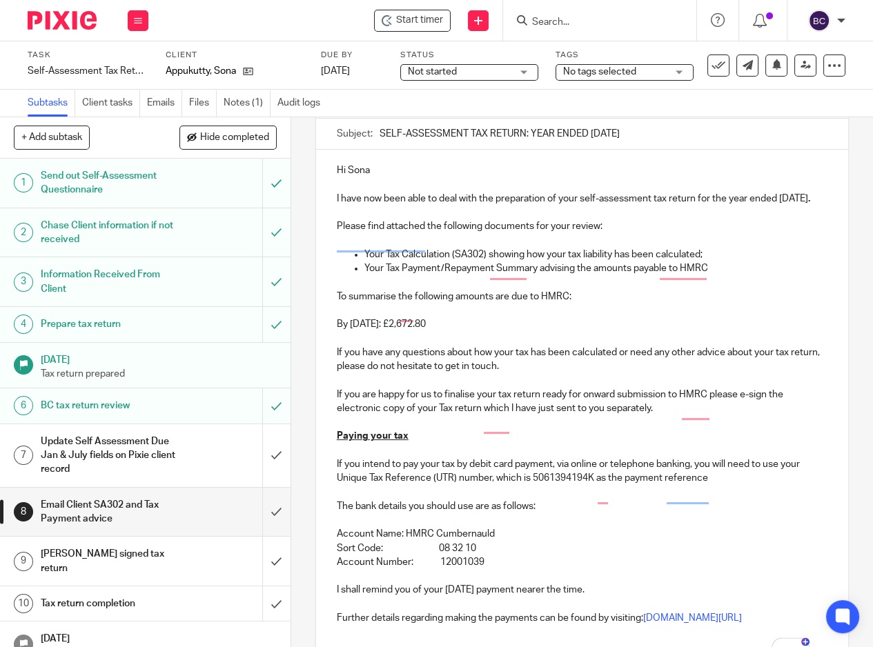
scroll to position [255, 0]
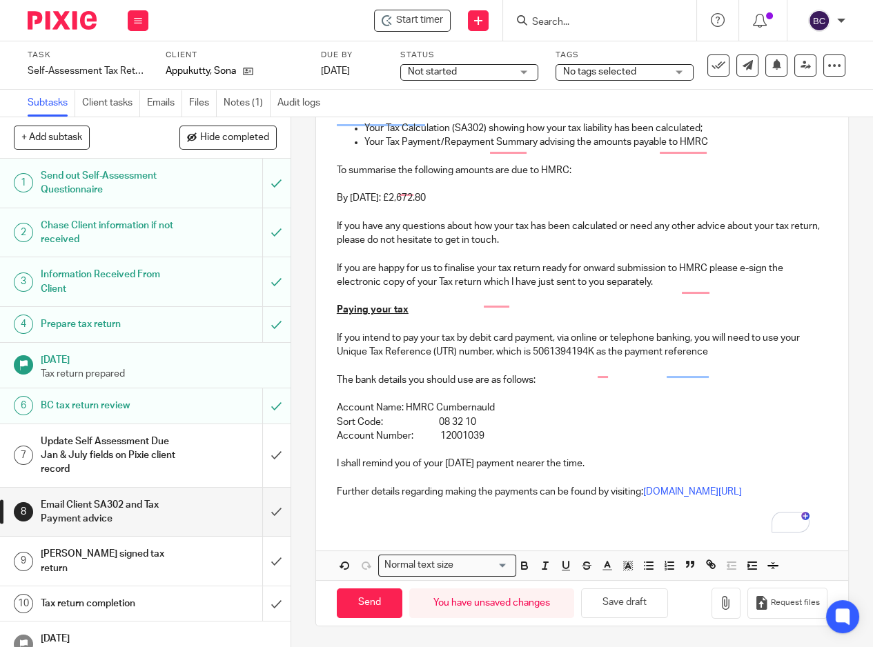
drag, startPoint x: 620, startPoint y: 480, endPoint x: 327, endPoint y: 481, distance: 293.3
click at [327, 481] on div "Hi Sona I have now been able to deal with the preparation of your self-assessme…" at bounding box center [582, 273] width 532 height 500
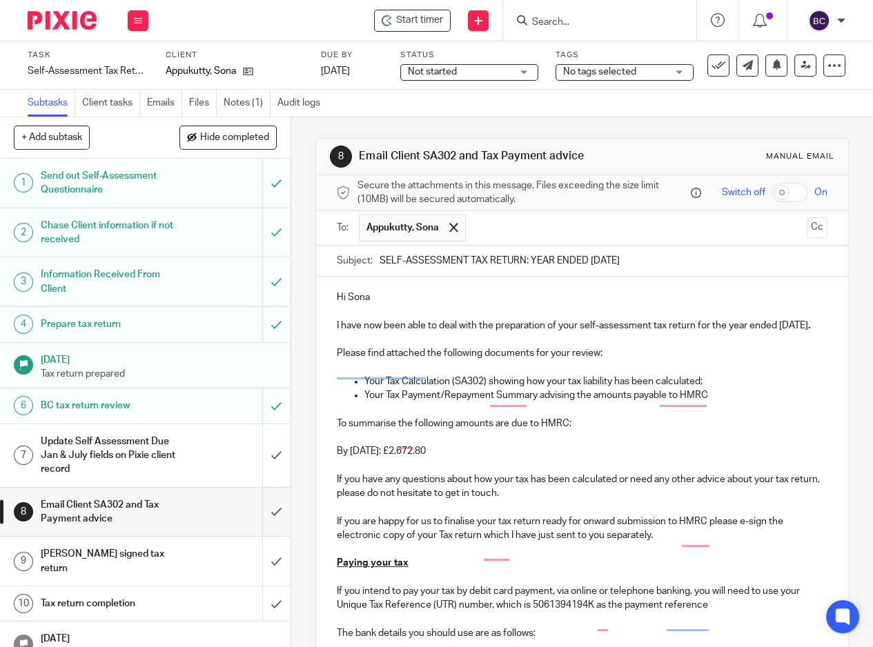
scroll to position [0, 0]
drag, startPoint x: 431, startPoint y: 468, endPoint x: 478, endPoint y: 468, distance: 46.2
click at [478, 458] on p "By 31st January 2026: £2,672.80" at bounding box center [582, 451] width 491 height 14
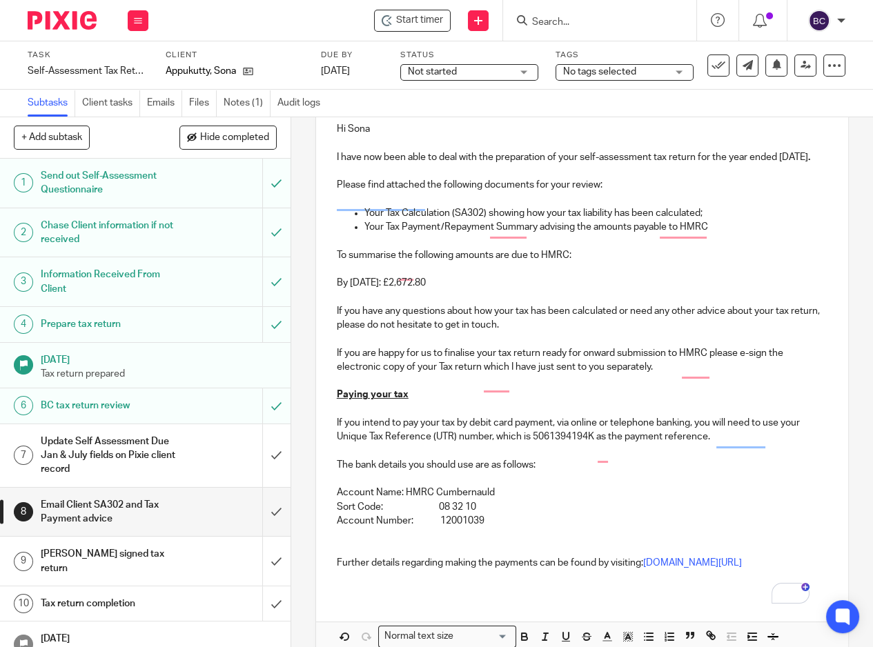
scroll to position [255, 0]
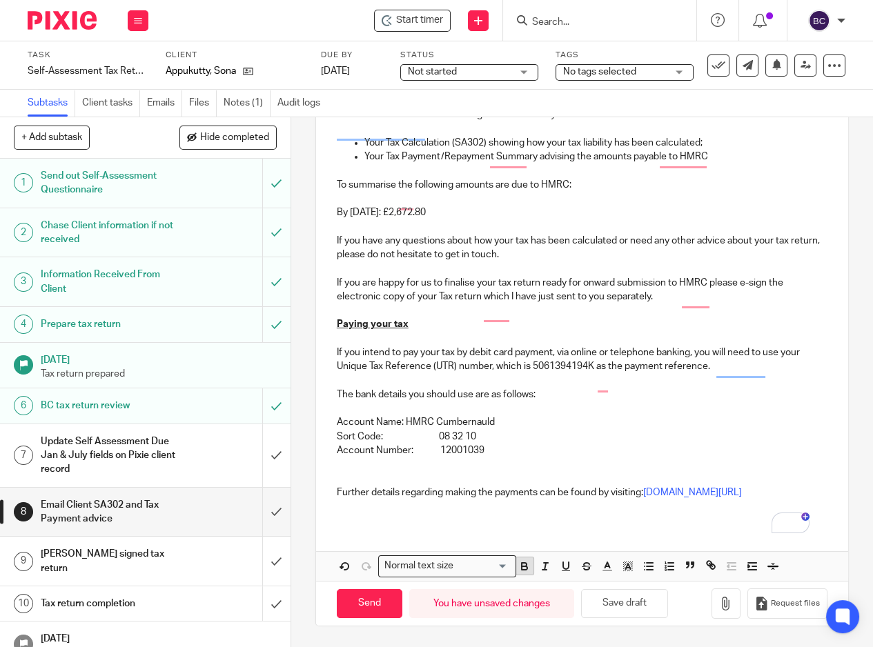
click at [518, 569] on icon "button" at bounding box center [524, 566] width 12 height 12
click at [518, 442] on p "Sort Code: 08 32 10" at bounding box center [582, 437] width 491 height 14
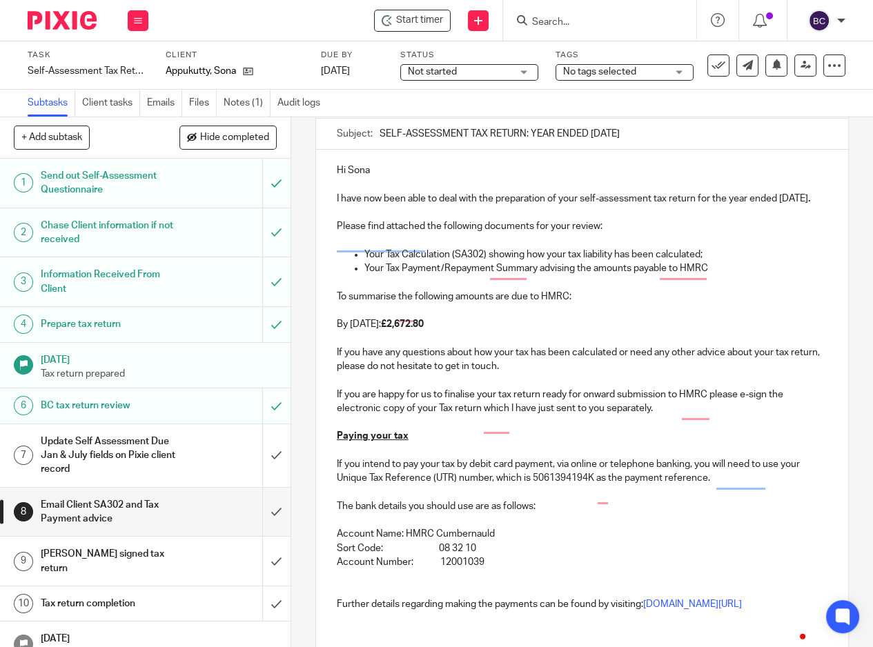
scroll to position [0, 0]
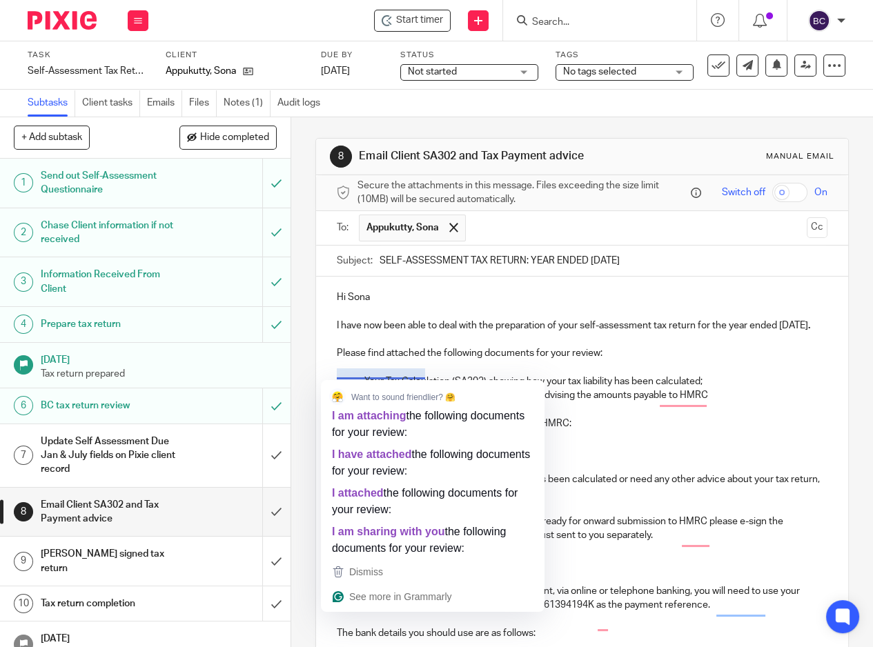
click at [634, 417] on p "To enrich screen reader interactions, please activate Accessibility in Grammarl…" at bounding box center [582, 410] width 491 height 14
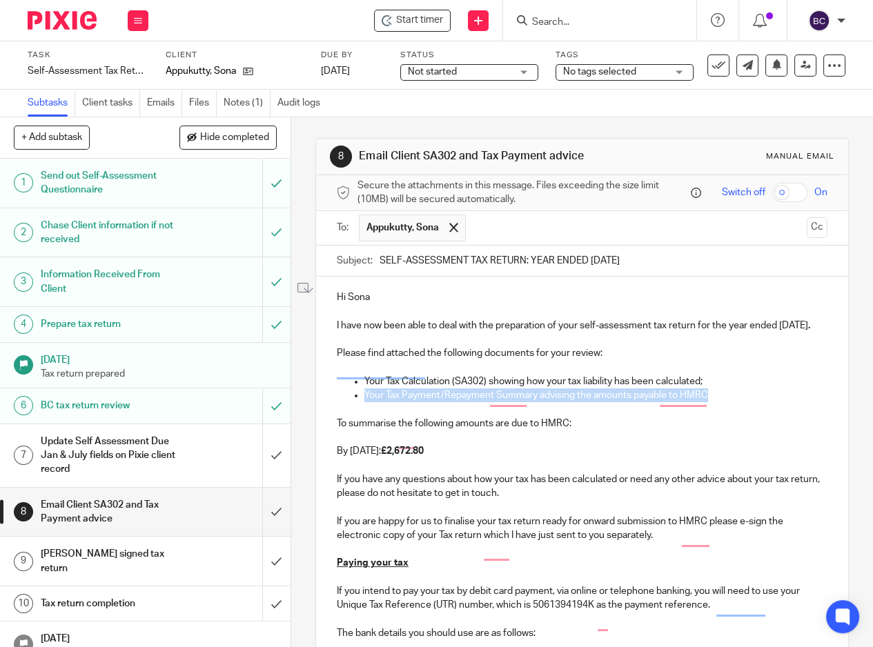
drag, startPoint x: 709, startPoint y: 414, endPoint x: 359, endPoint y: 413, distance: 350.6
click at [364, 402] on p "Your Tax Payment/Repayment Summary advising the amounts payable to HMRC" at bounding box center [595, 396] width 463 height 14
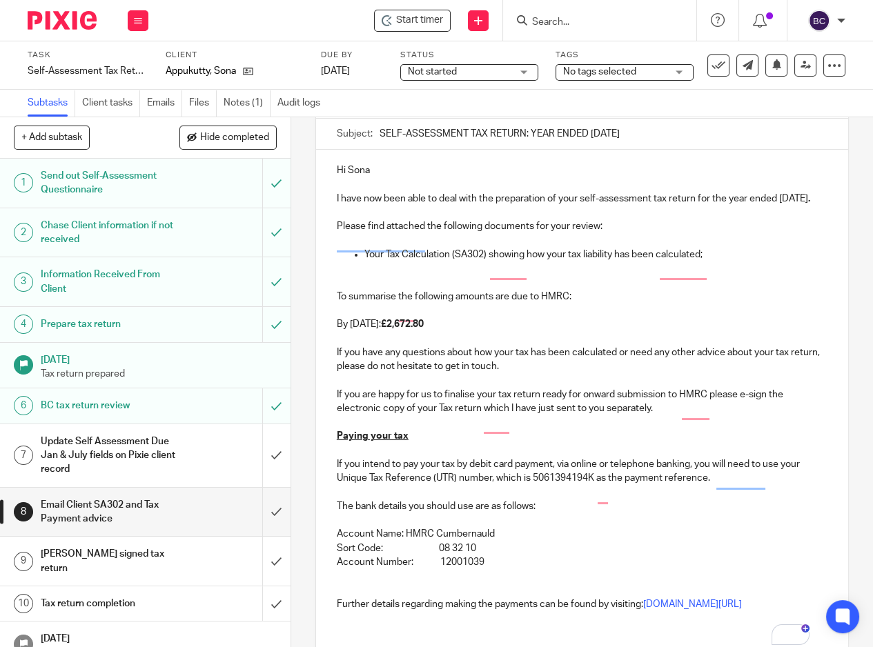
scroll to position [257, 0]
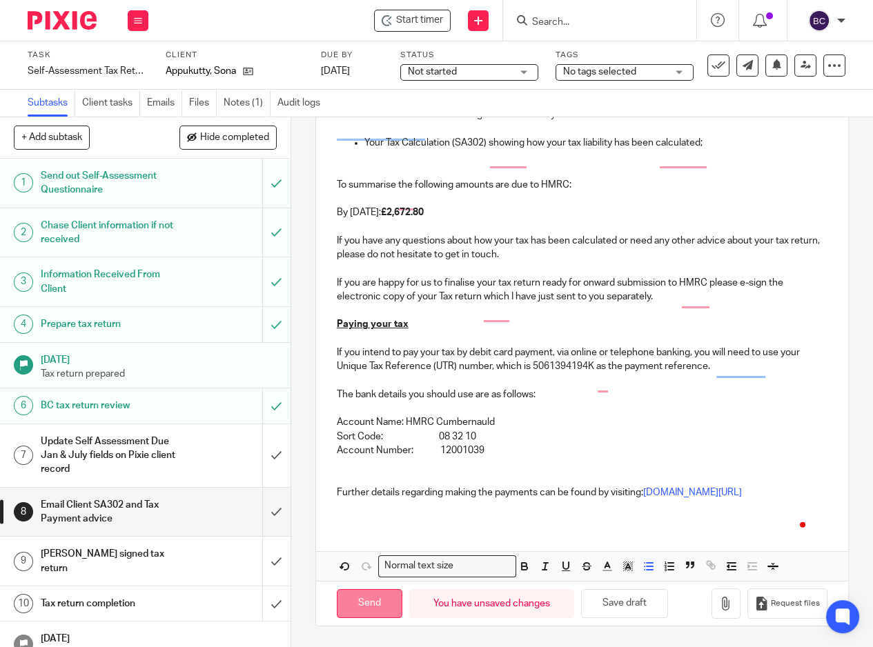
click at [375, 611] on input "Send" at bounding box center [370, 604] width 66 height 30
type input "Sent"
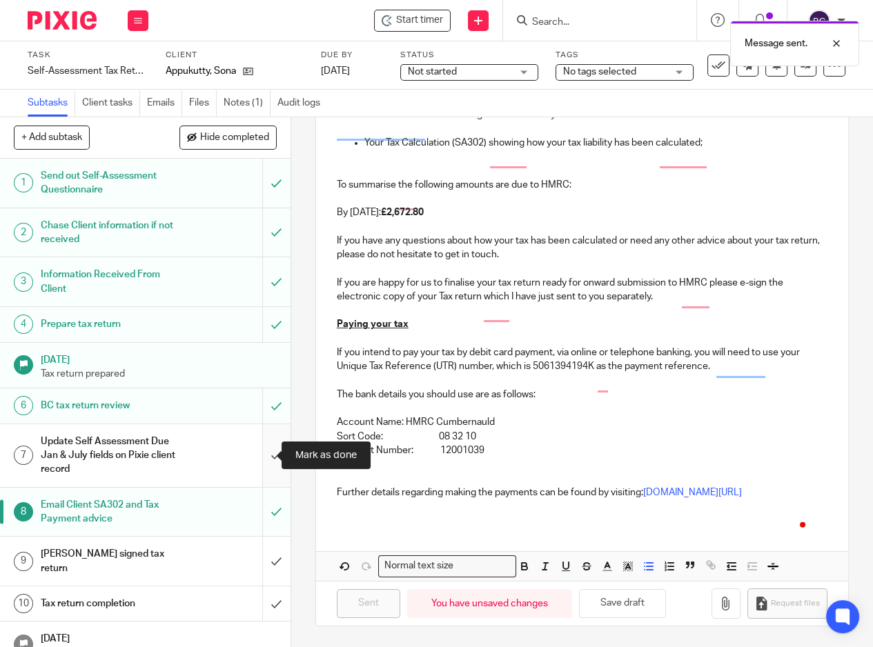
click at [256, 461] on input "submit" at bounding box center [145, 455] width 291 height 63
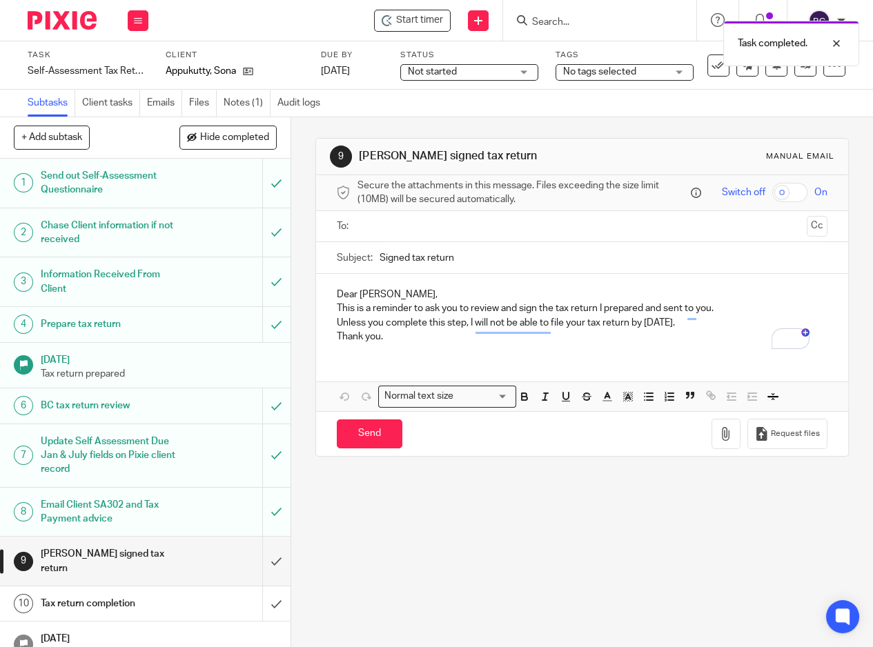
click at [51, 20] on img at bounding box center [62, 20] width 69 height 19
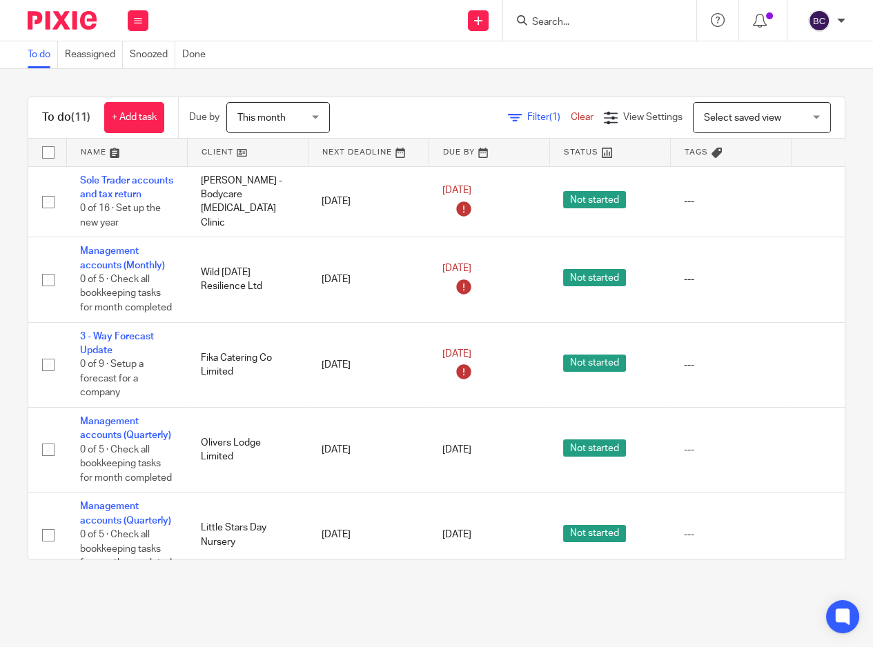
click at [276, 115] on span "This month" at bounding box center [261, 118] width 48 height 10
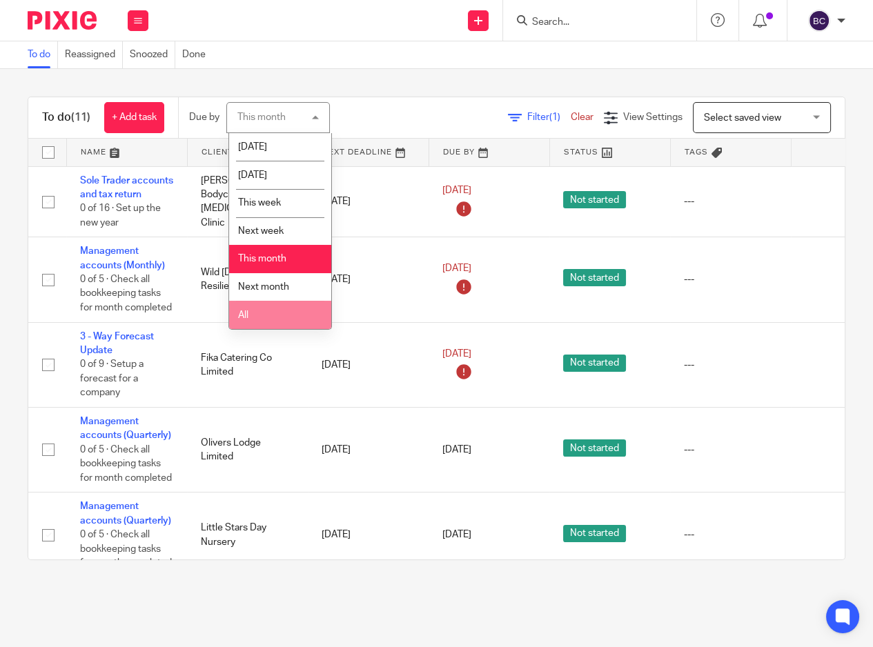
click at [261, 320] on li "All" at bounding box center [280, 315] width 102 height 28
